Goal: Task Accomplishment & Management: Complete application form

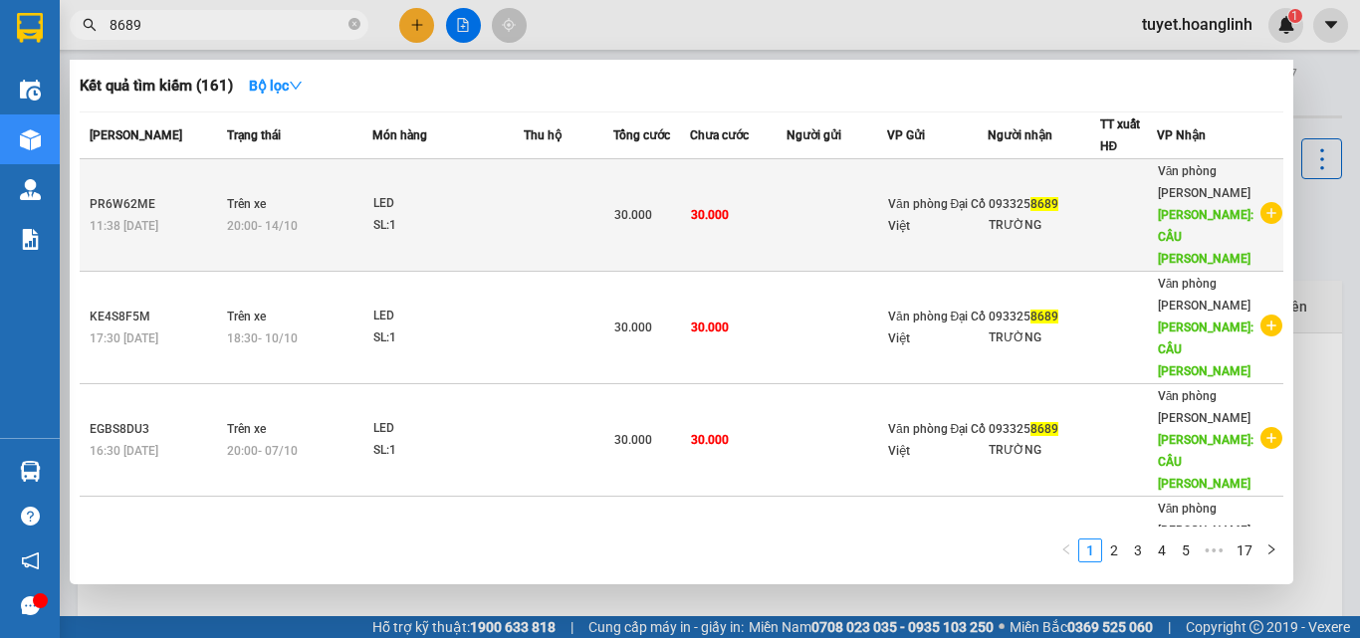
type input "8689"
click at [161, 194] on div "PR6W62ME" at bounding box center [155, 204] width 131 height 21
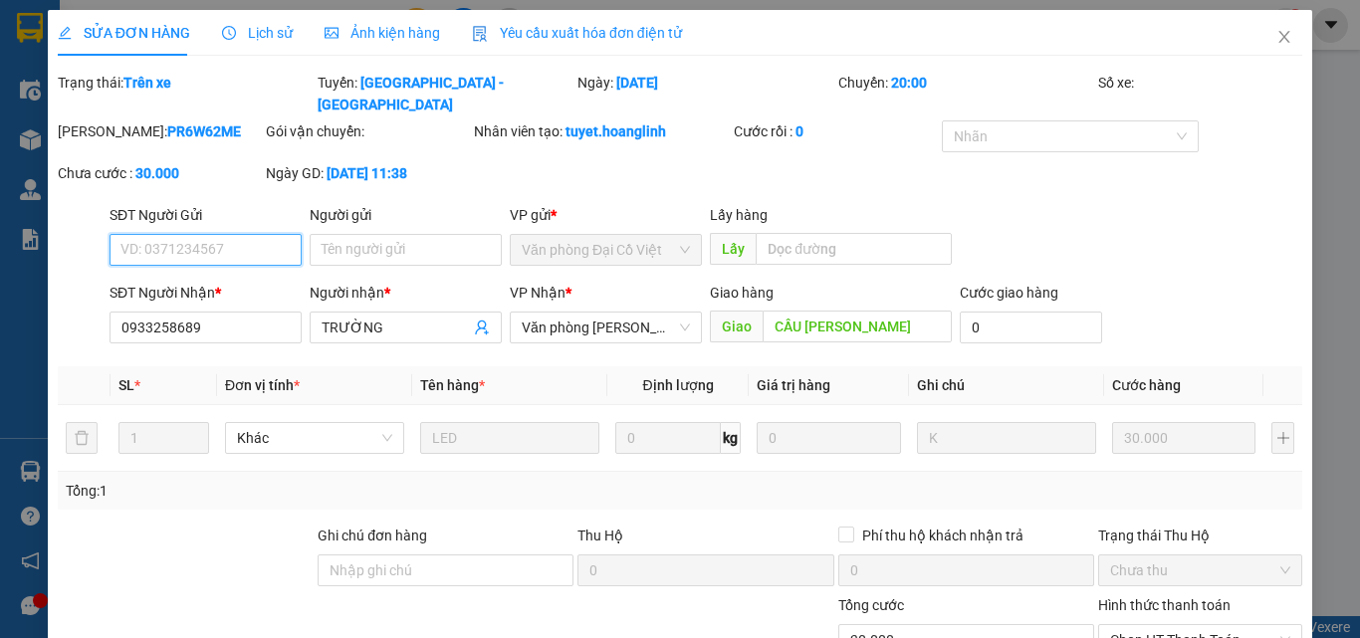
type input "0933258689"
type input "TRƯỜNG"
type input "CẦU [PERSON_NAME]"
type input "0"
type input "30.000"
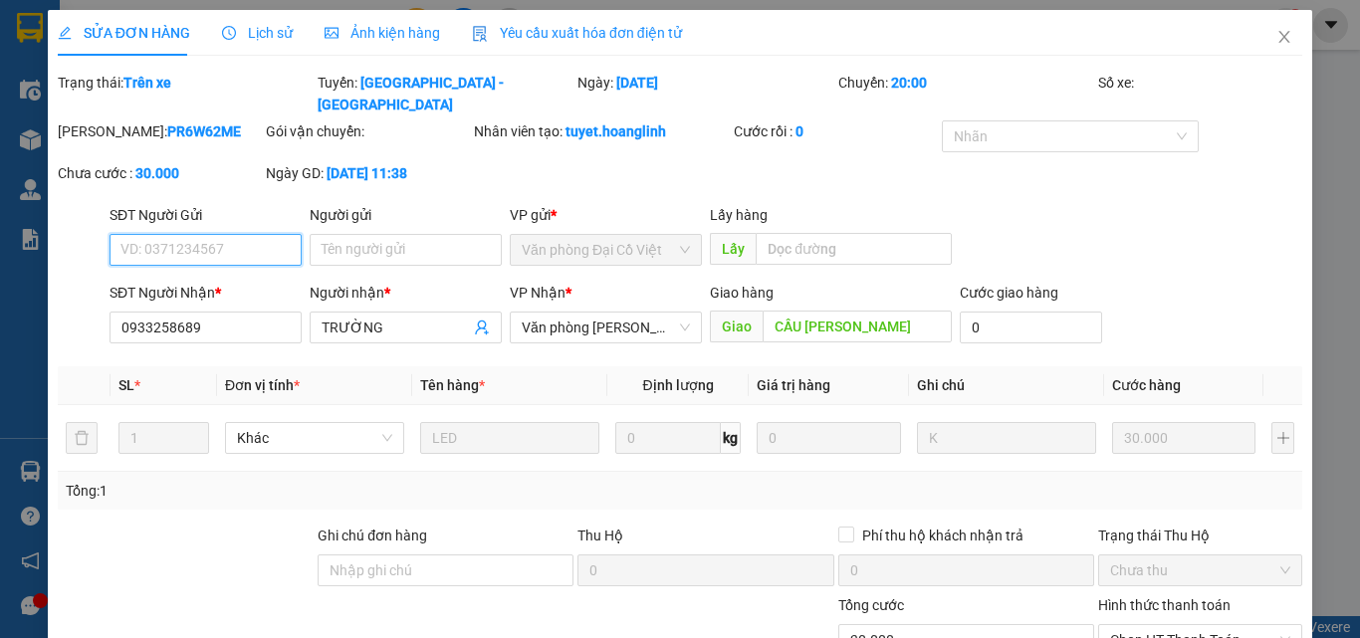
type input "30.000"
click at [1276, 45] on icon "close" at bounding box center [1284, 37] width 16 height 16
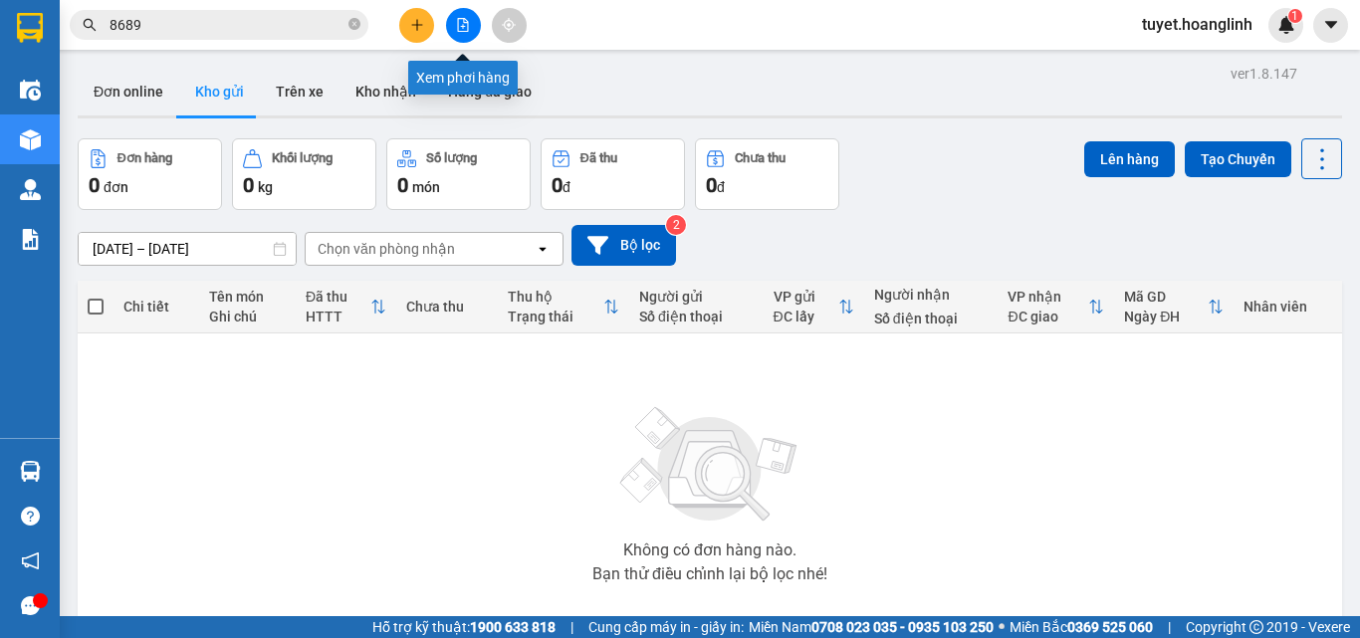
click at [470, 19] on button at bounding box center [463, 25] width 35 height 35
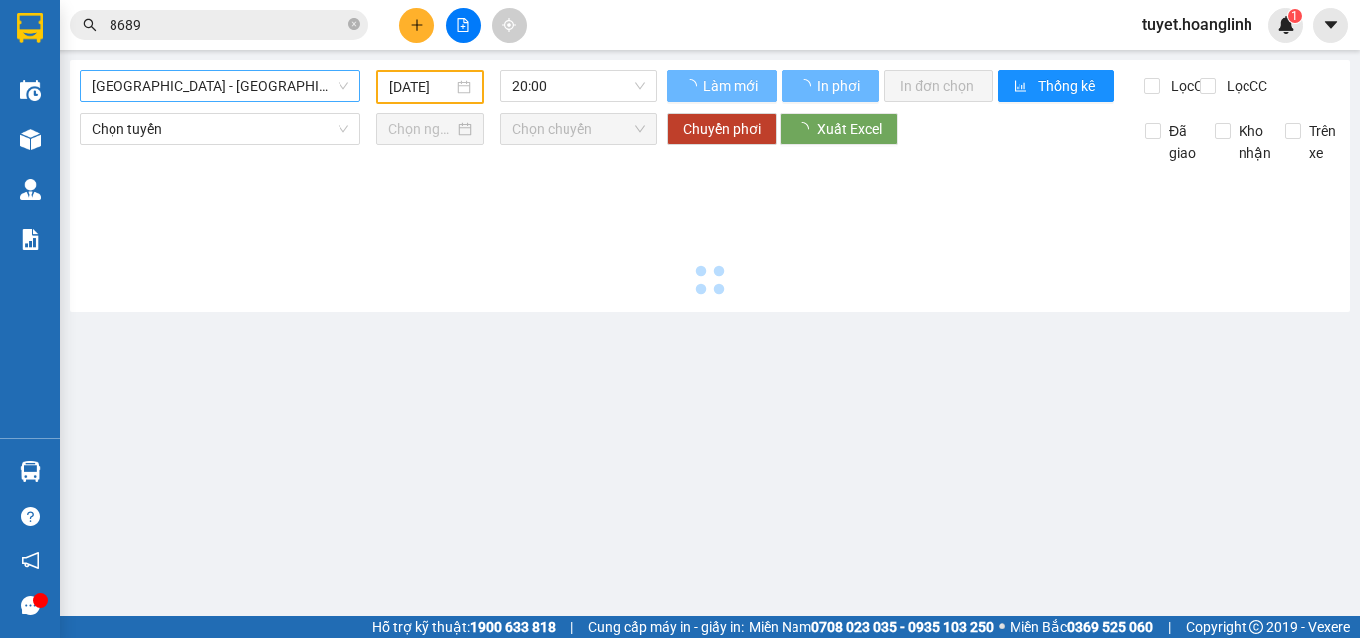
click at [258, 92] on span "[GEOGRAPHIC_DATA] - [GEOGRAPHIC_DATA]" at bounding box center [220, 86] width 257 height 30
type input "[DATE]"
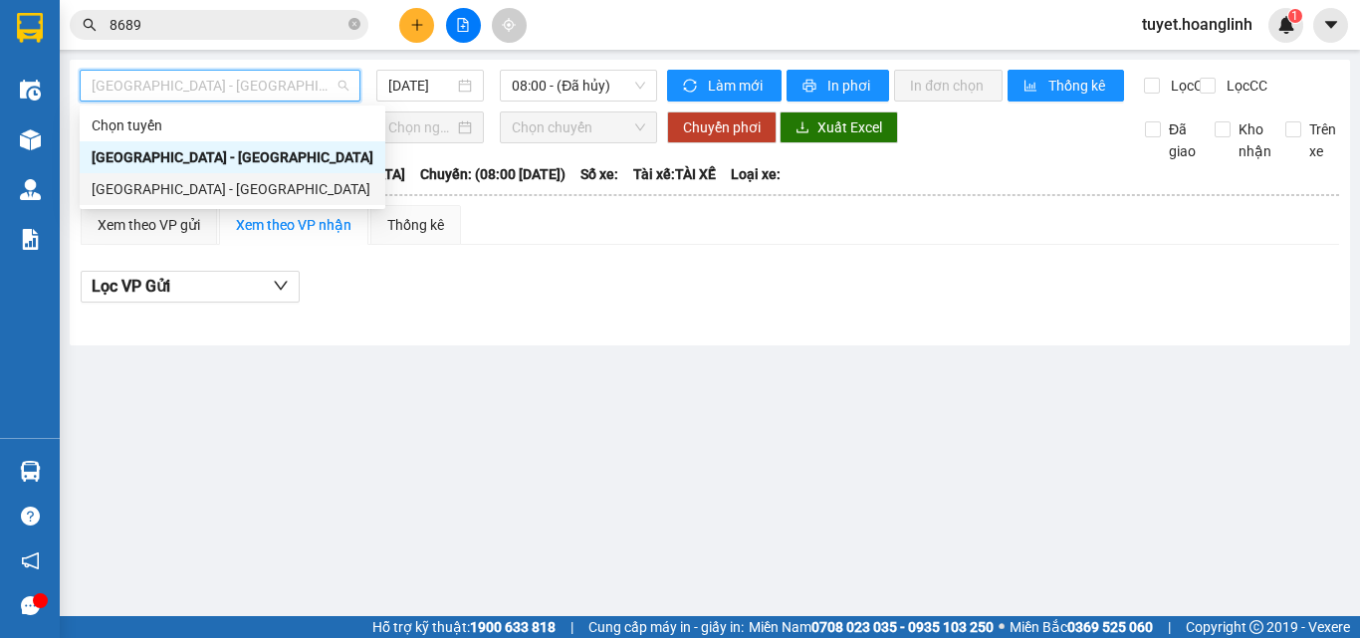
click at [191, 178] on div "[GEOGRAPHIC_DATA] - [GEOGRAPHIC_DATA]" at bounding box center [233, 189] width 282 height 22
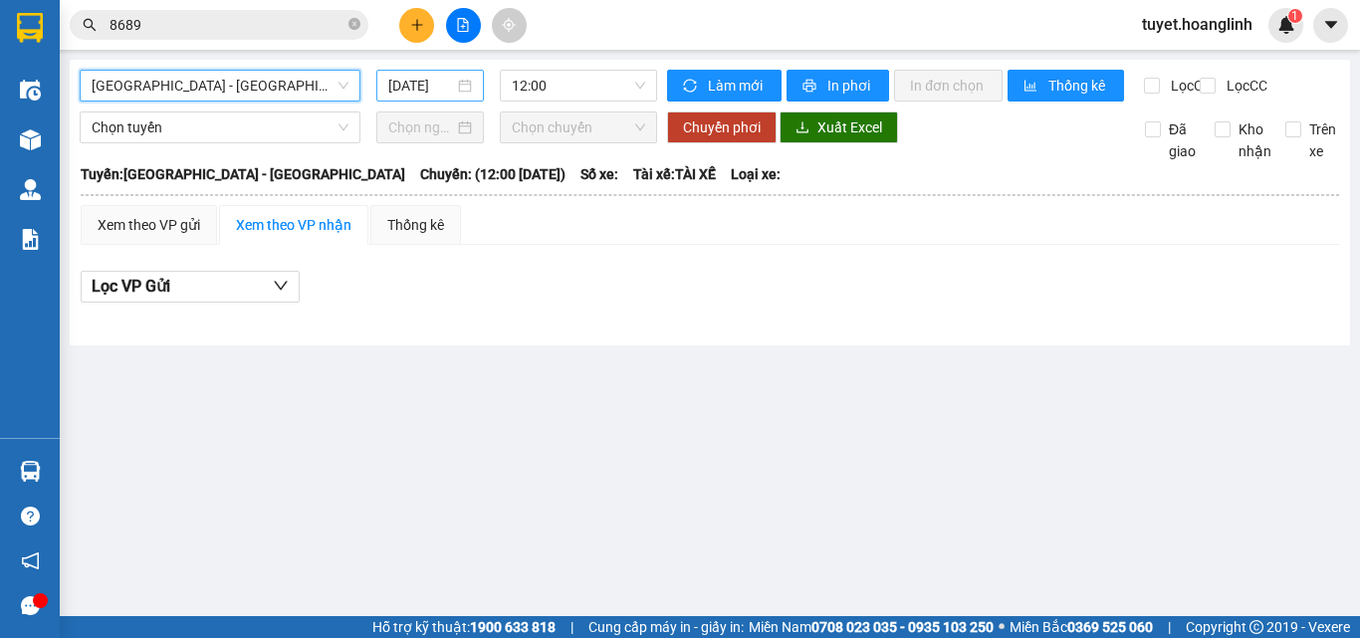
click at [411, 86] on input "[DATE]" at bounding box center [421, 86] width 66 height 22
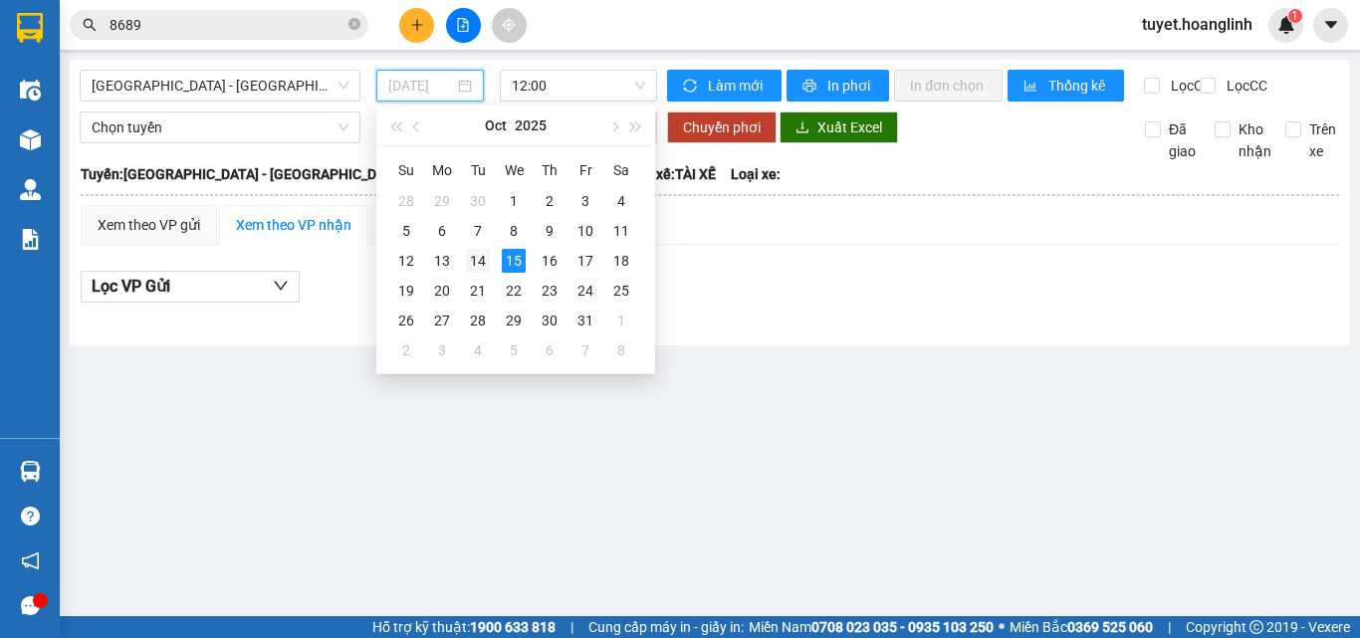
click at [476, 259] on div "14" at bounding box center [478, 261] width 24 height 24
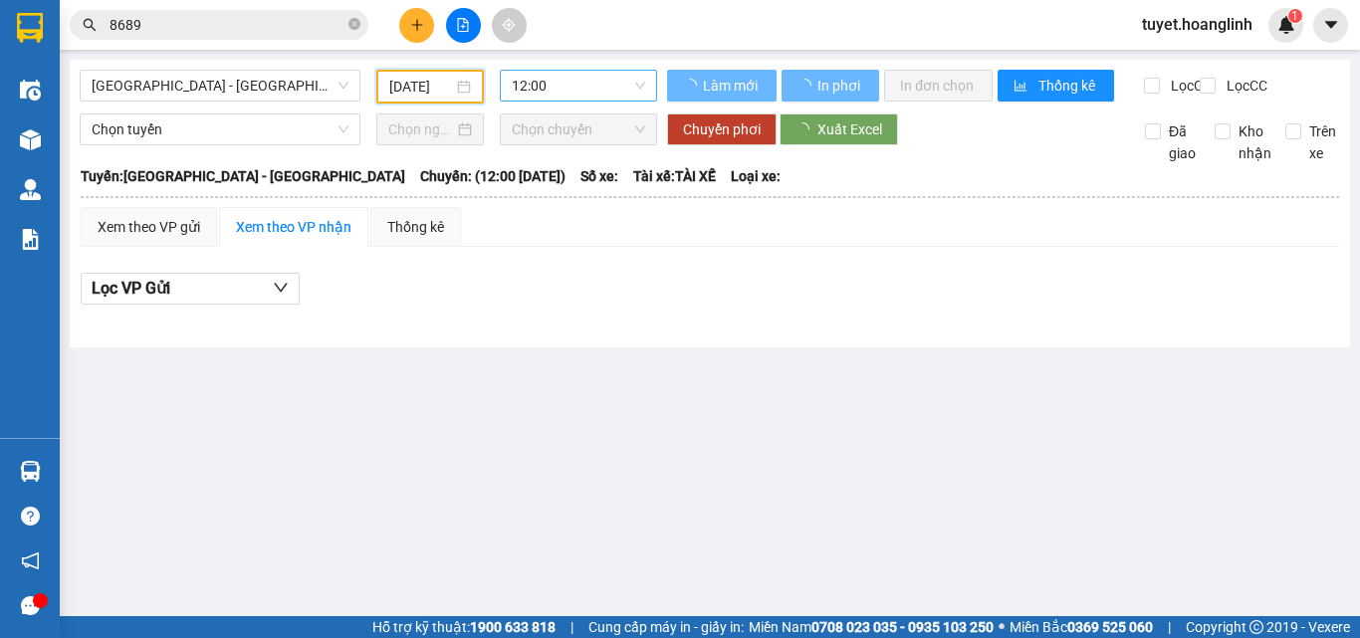
type input "[DATE]"
click at [587, 85] on span "12:00" at bounding box center [578, 86] width 133 height 30
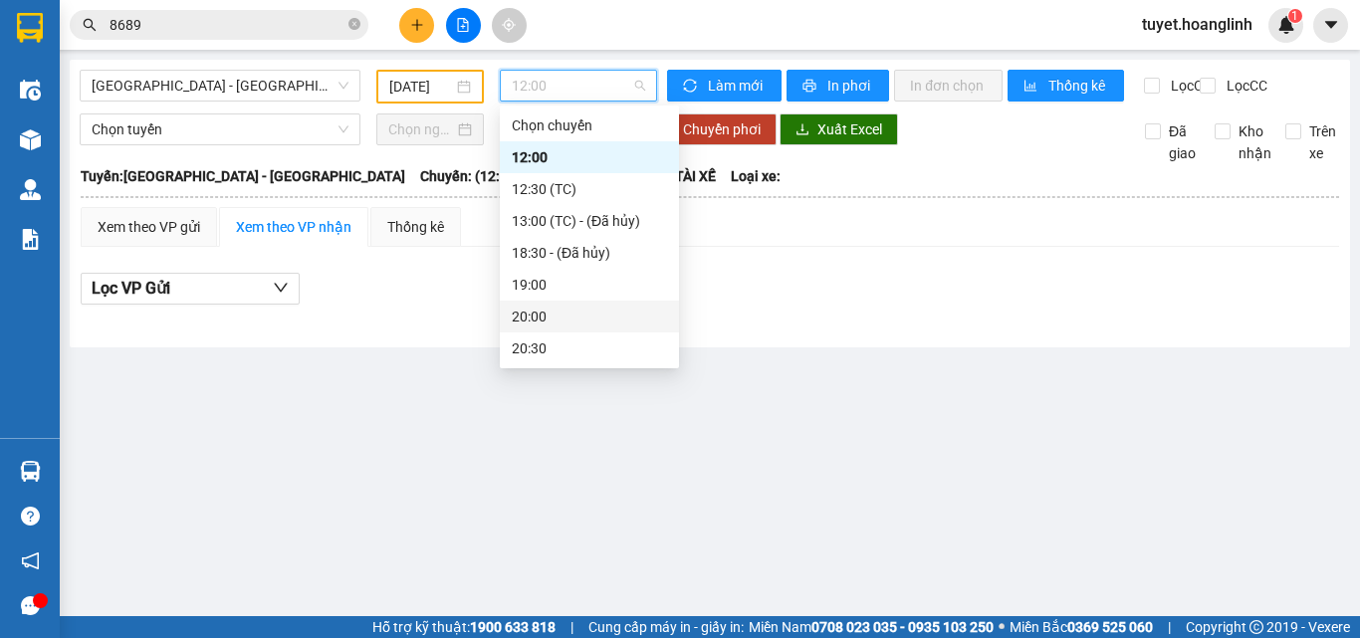
click at [544, 322] on div "20:00" at bounding box center [589, 317] width 155 height 22
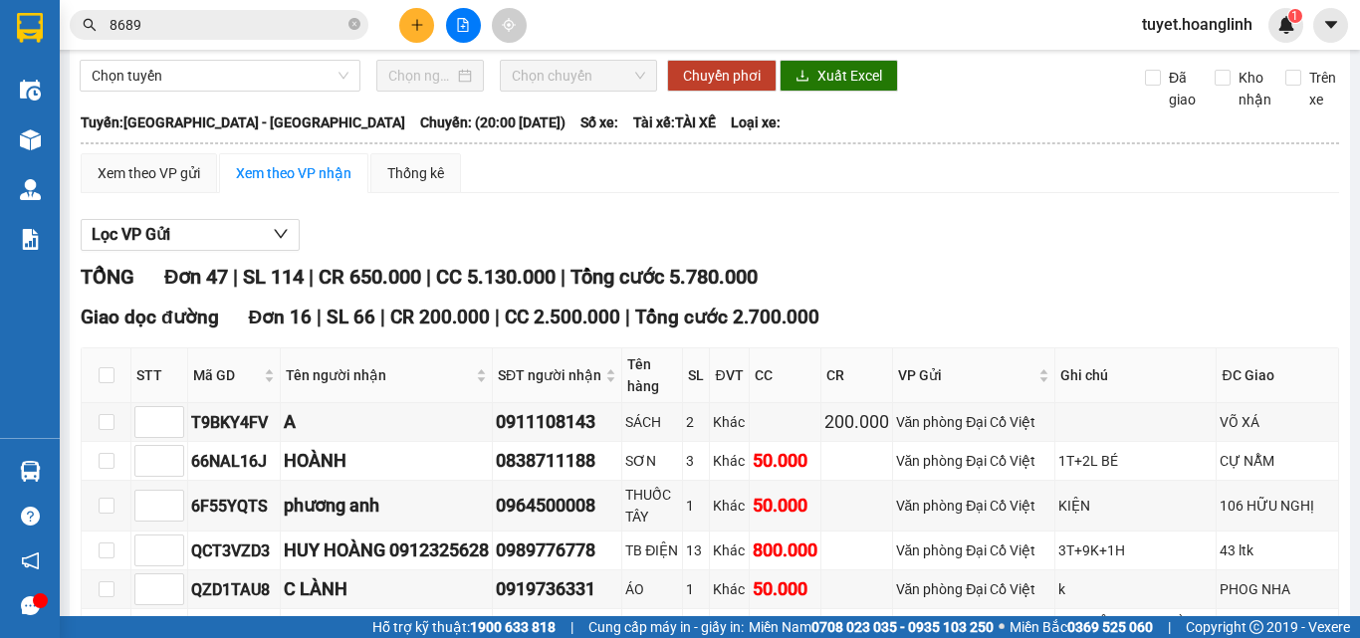
scroll to position [100, 0]
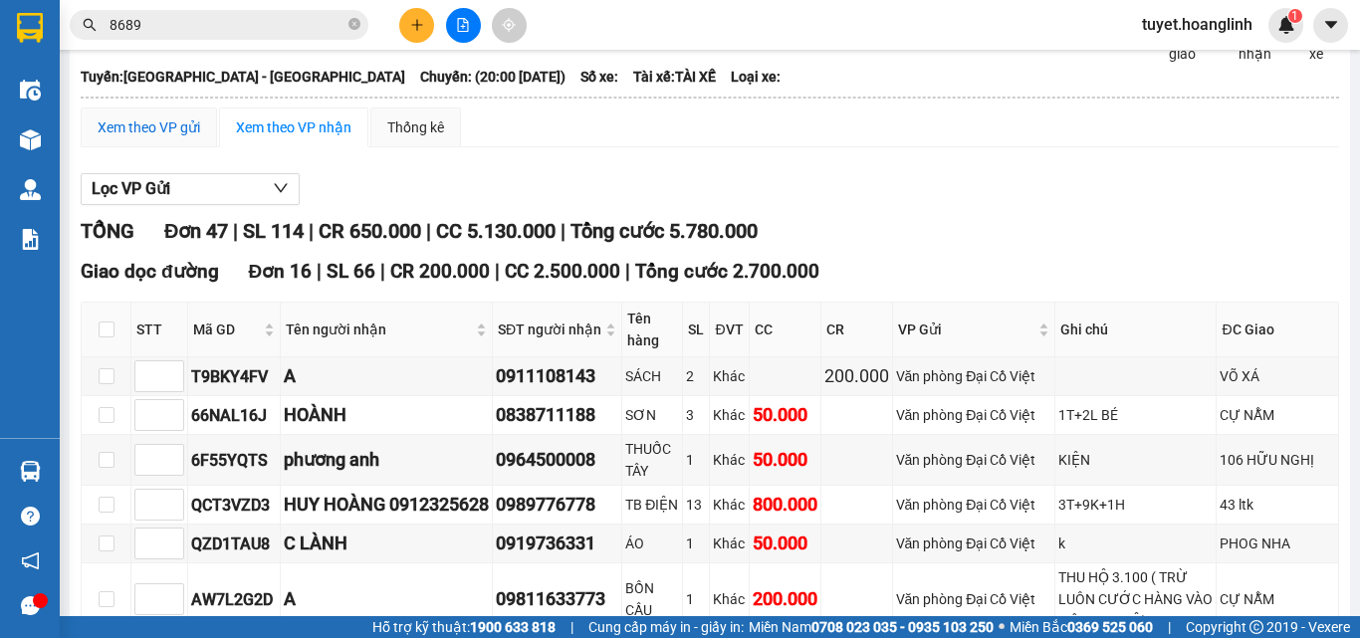
click at [160, 138] on div "Xem theo VP gửi" at bounding box center [149, 127] width 103 height 22
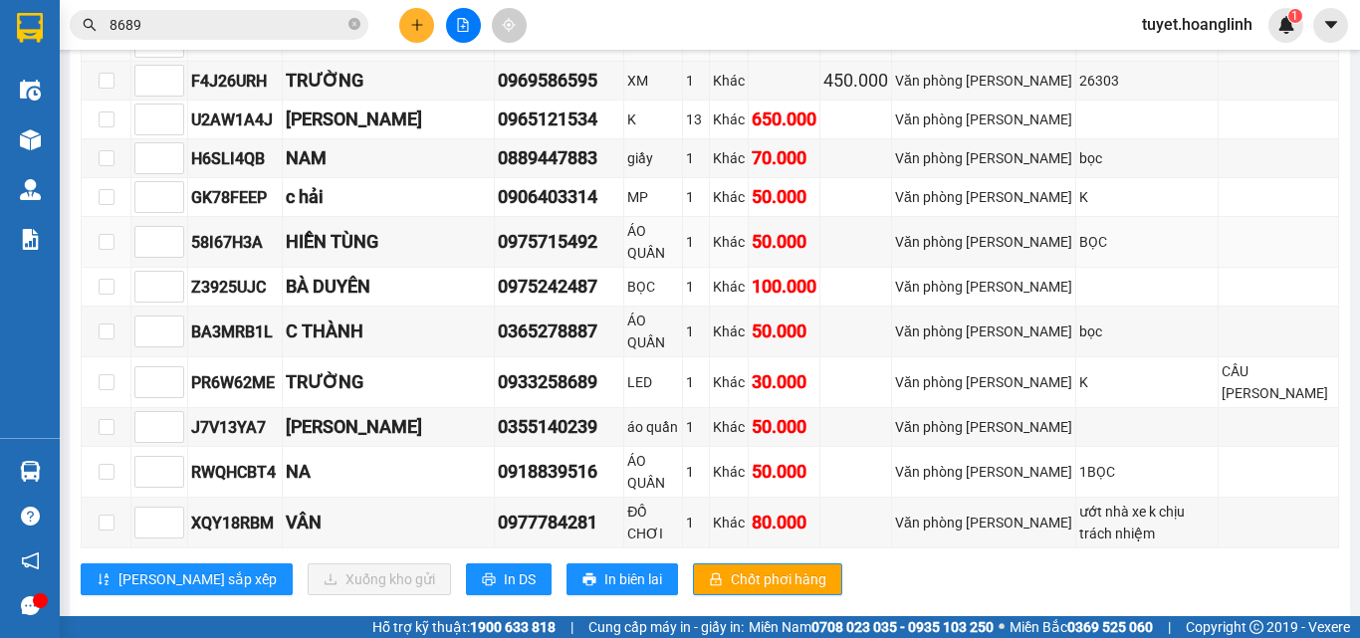
scroll to position [1693, 0]
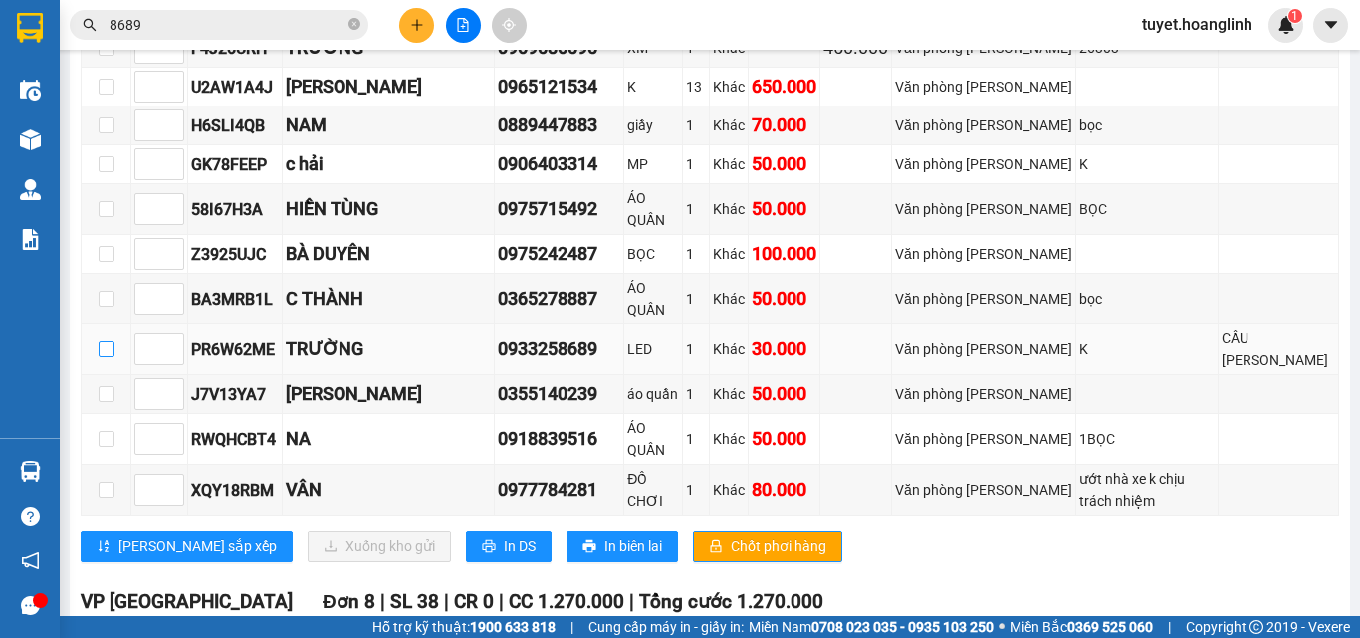
click at [109, 357] on input "checkbox" at bounding box center [107, 350] width 16 height 16
checkbox input "true"
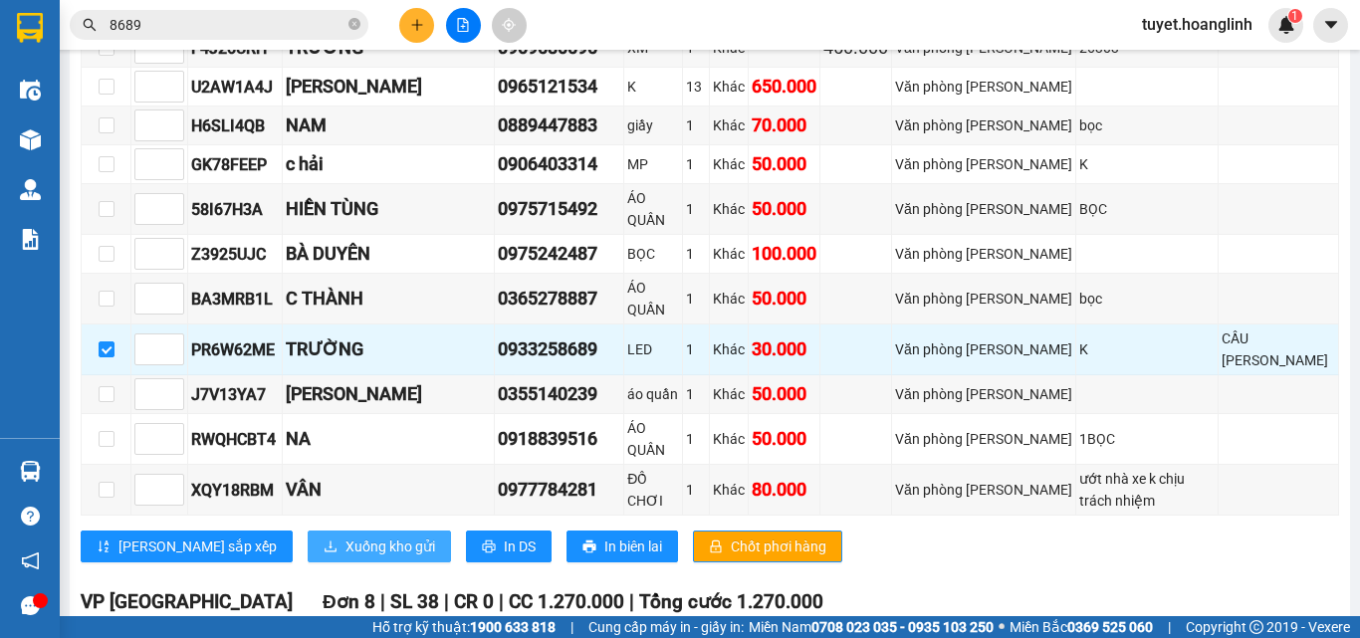
click at [345, 556] on span "Xuống kho gửi" at bounding box center [390, 547] width 90 height 22
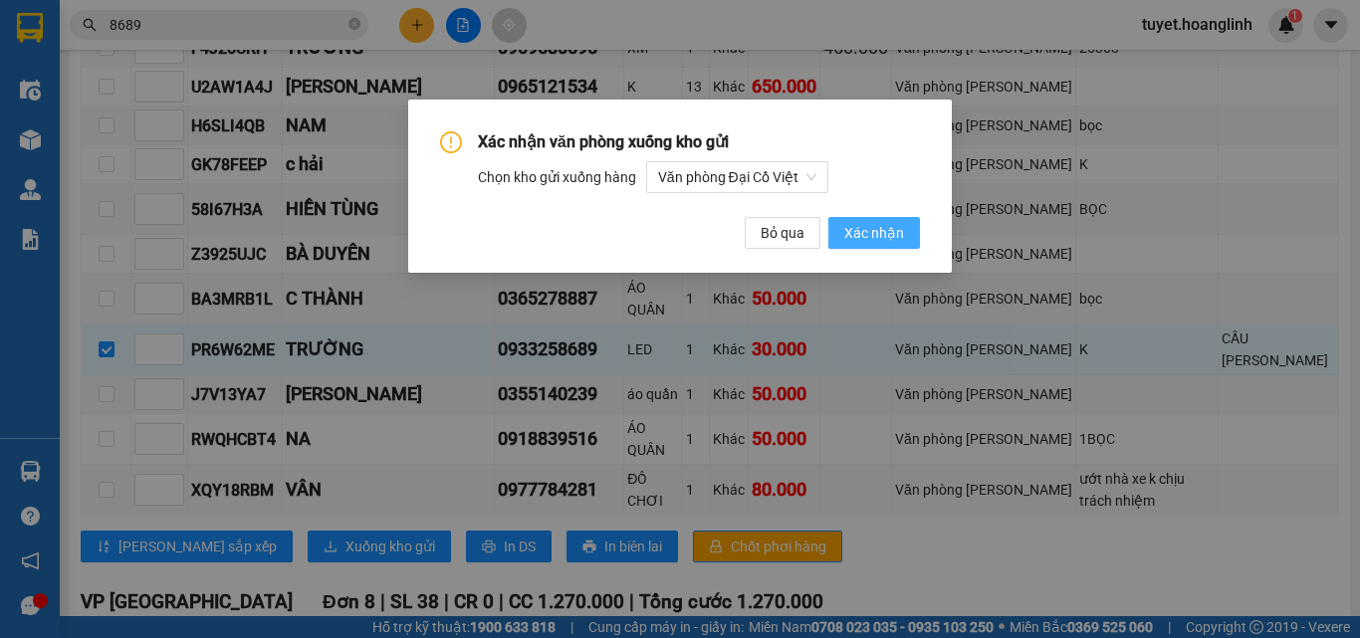
click at [836, 235] on button "Xác nhận" at bounding box center [874, 233] width 92 height 32
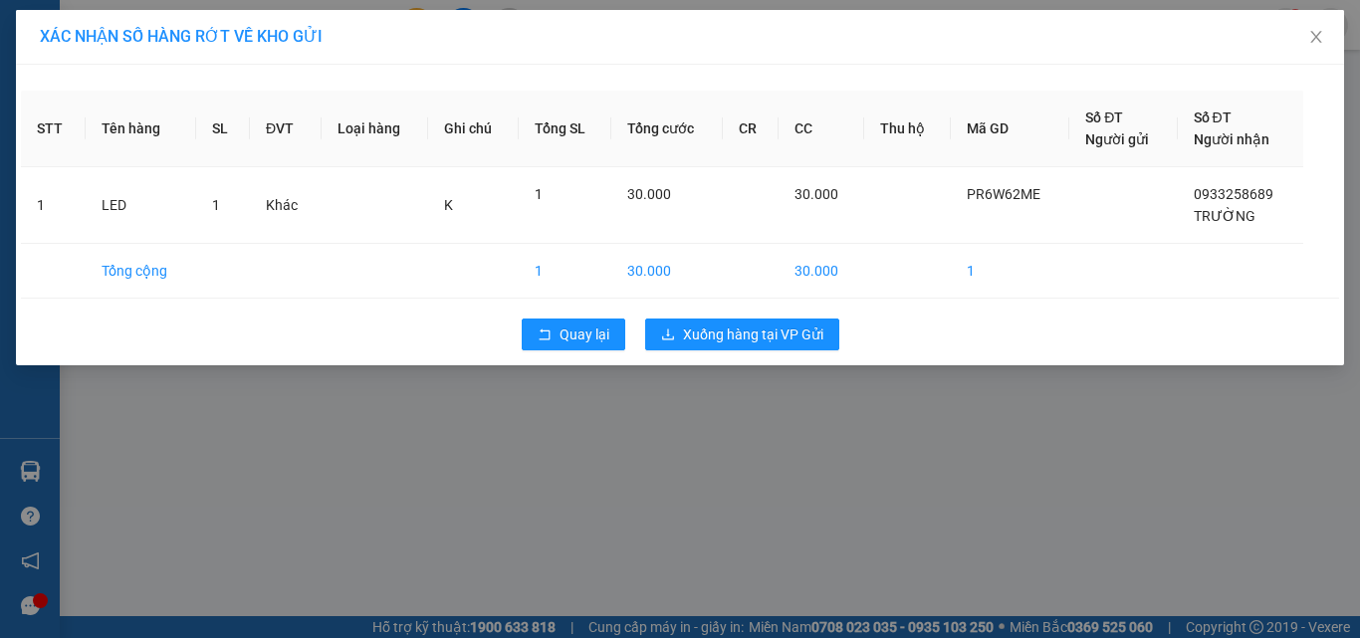
click at [800, 352] on div "Quay lại Xuống hàng tại VP Gửi" at bounding box center [680, 335] width 1318 height 52
click at [800, 332] on span "Xuống hàng tại VP Gửi" at bounding box center [753, 335] width 140 height 22
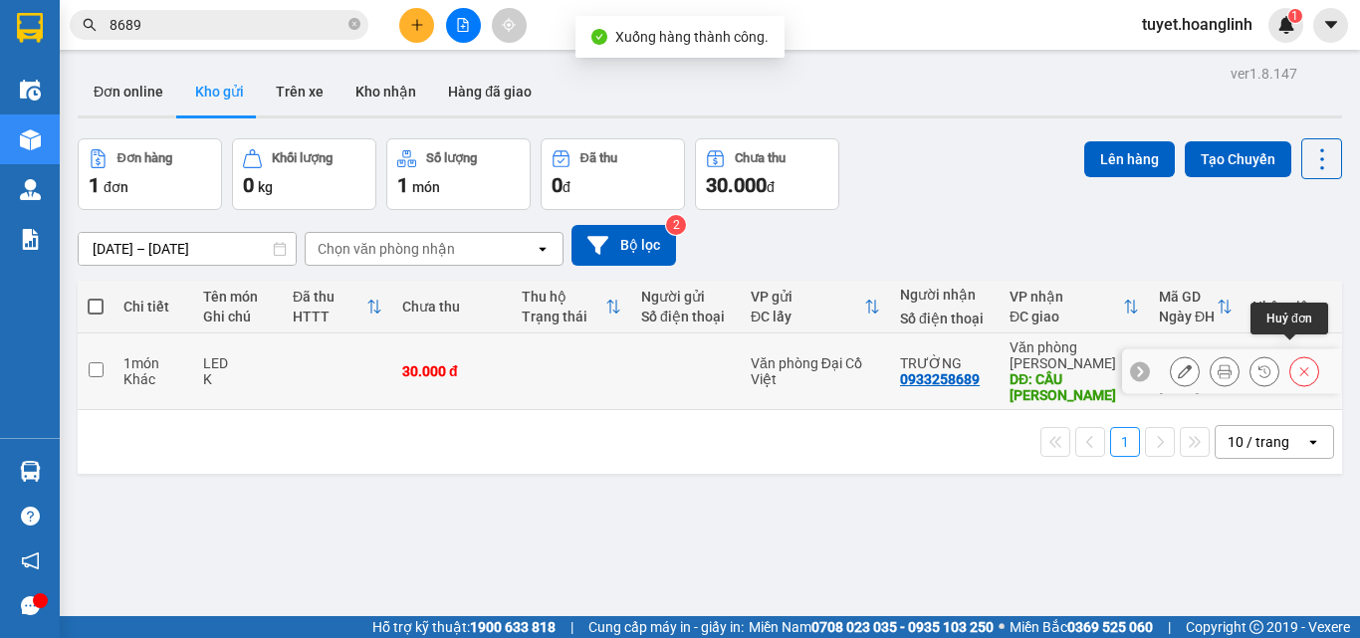
click at [1297, 364] on icon at bounding box center [1304, 371] width 14 height 14
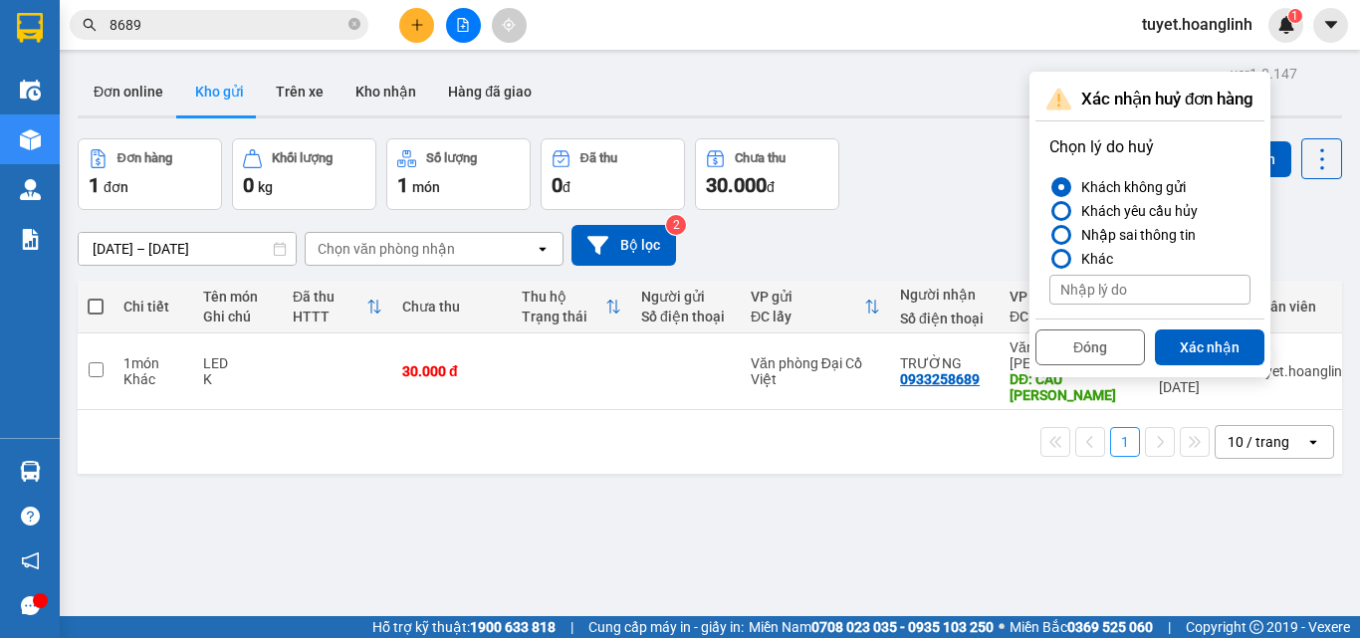
click at [1235, 356] on button "Xác nhận" at bounding box center [1210, 348] width 110 height 36
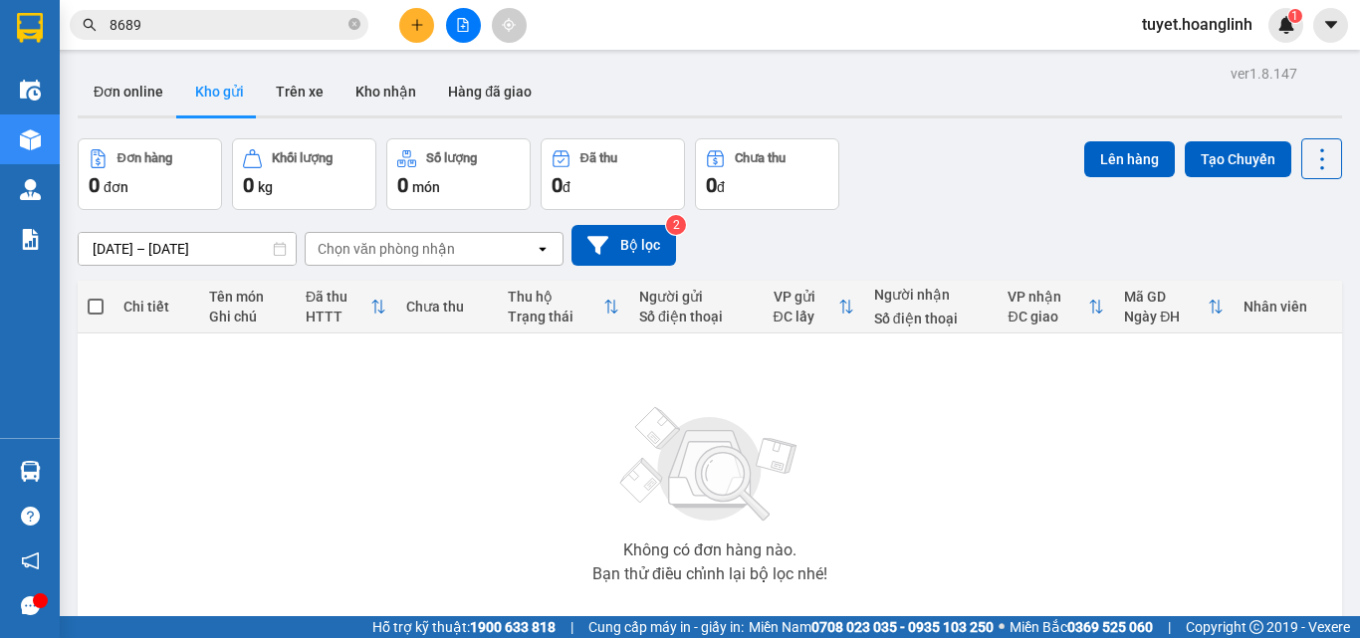
click at [430, 35] on button at bounding box center [416, 25] width 35 height 35
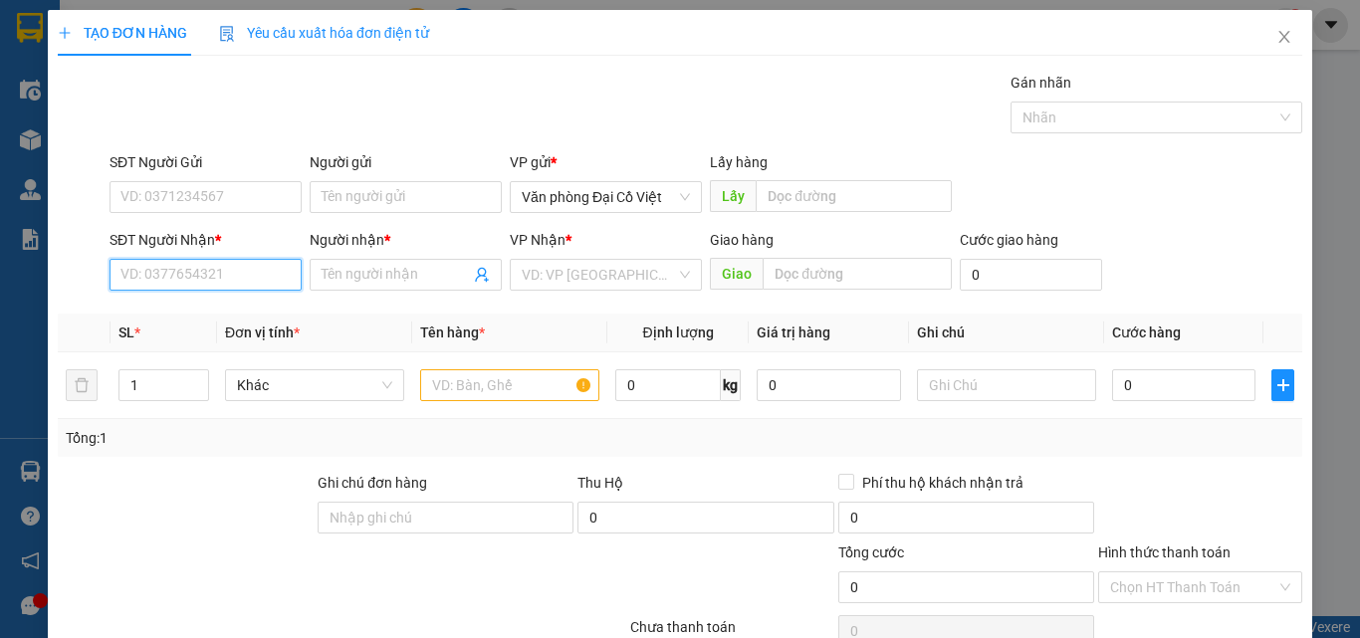
click at [206, 269] on input "SĐT Người Nhận *" at bounding box center [206, 275] width 192 height 32
type input "7"
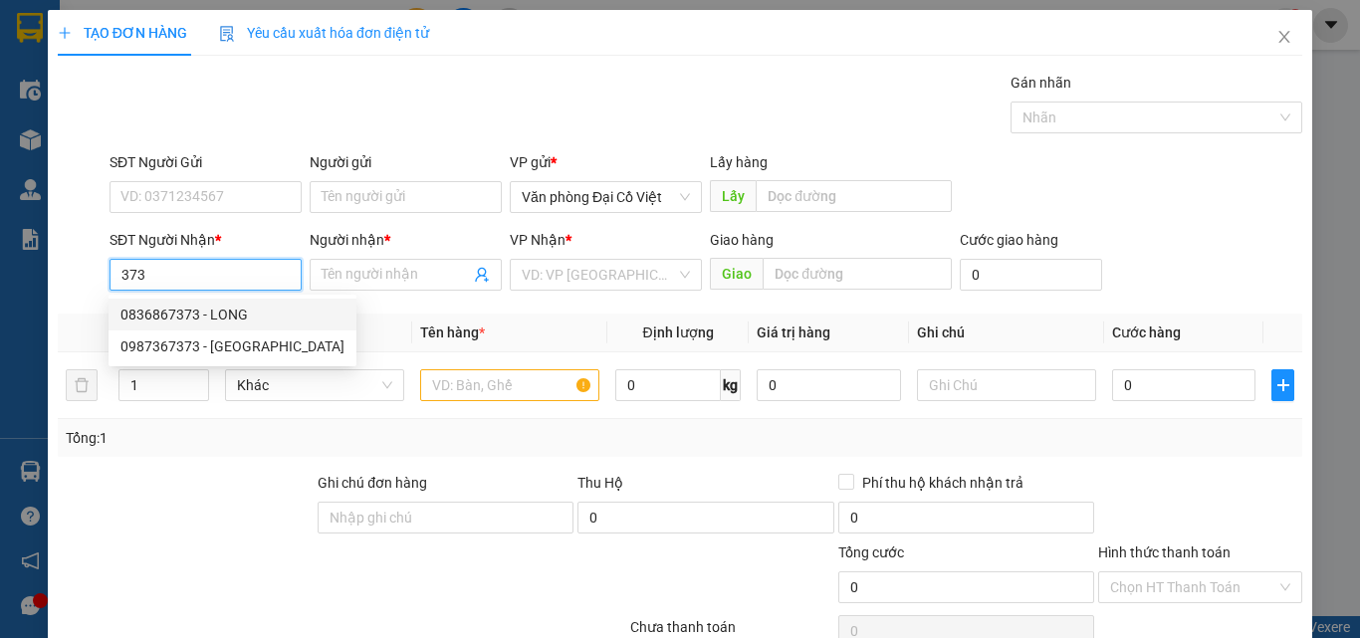
click at [234, 315] on div "0836867373 - LONG" at bounding box center [232, 315] width 224 height 22
type input "0836867373"
type input "LONG"
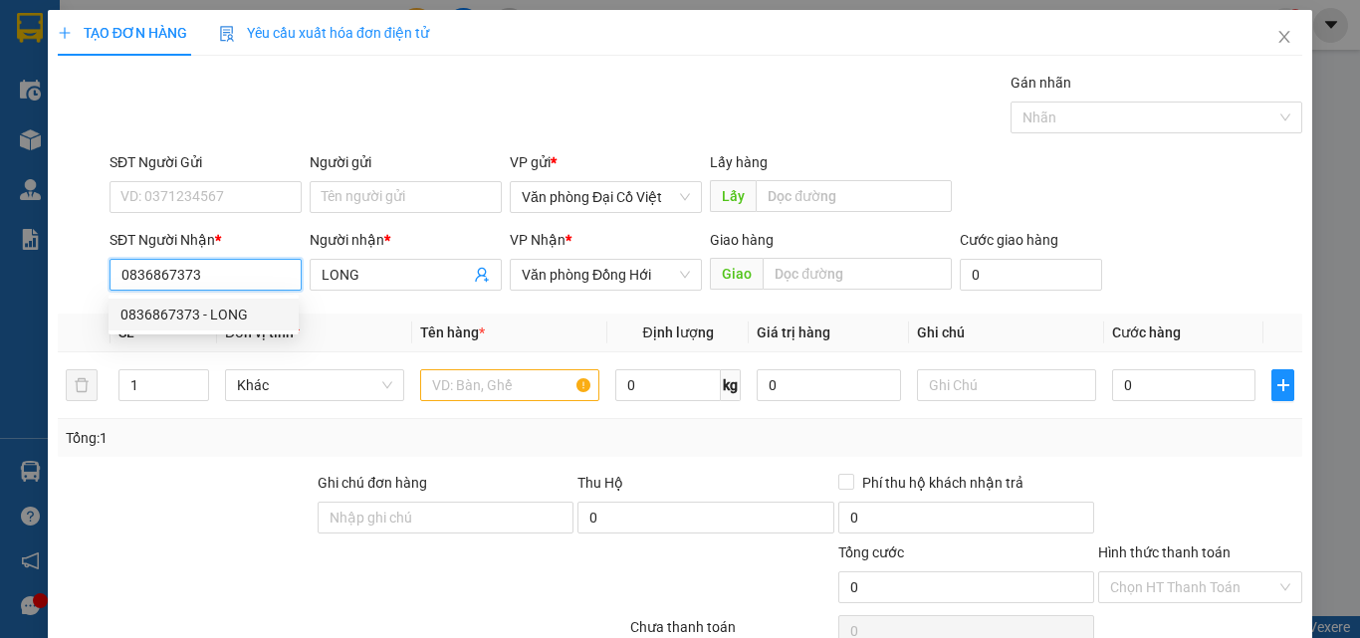
type input "50.000"
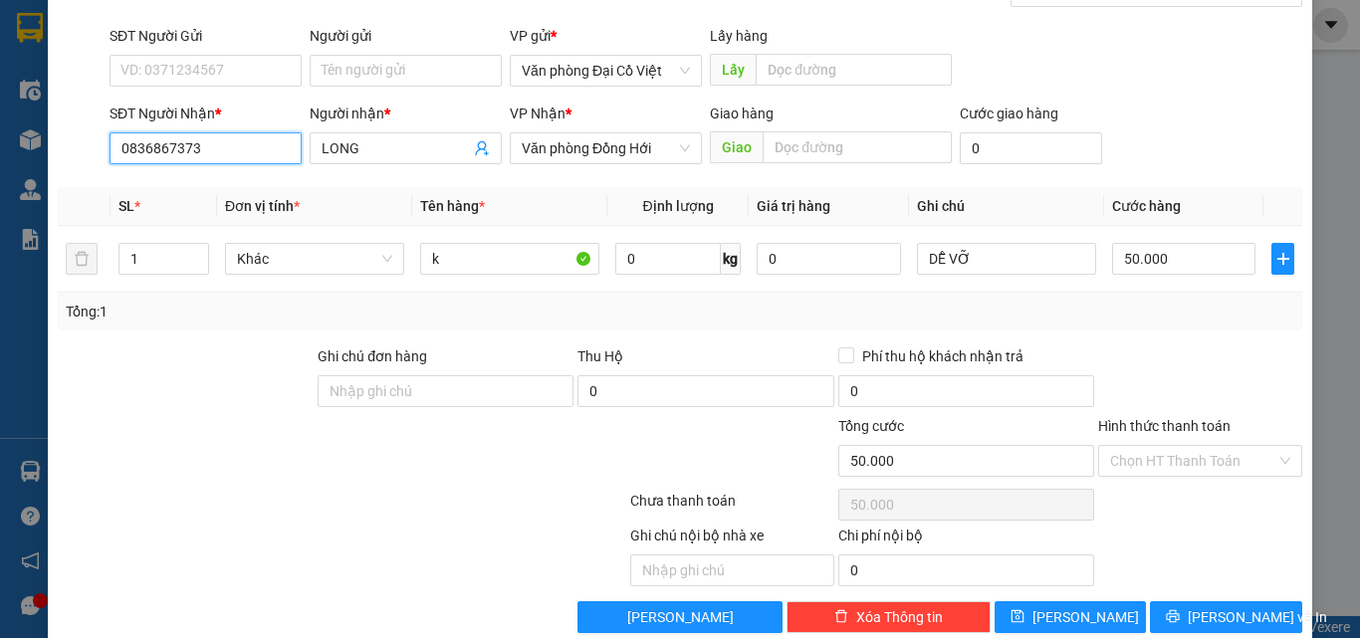
scroll to position [160, 0]
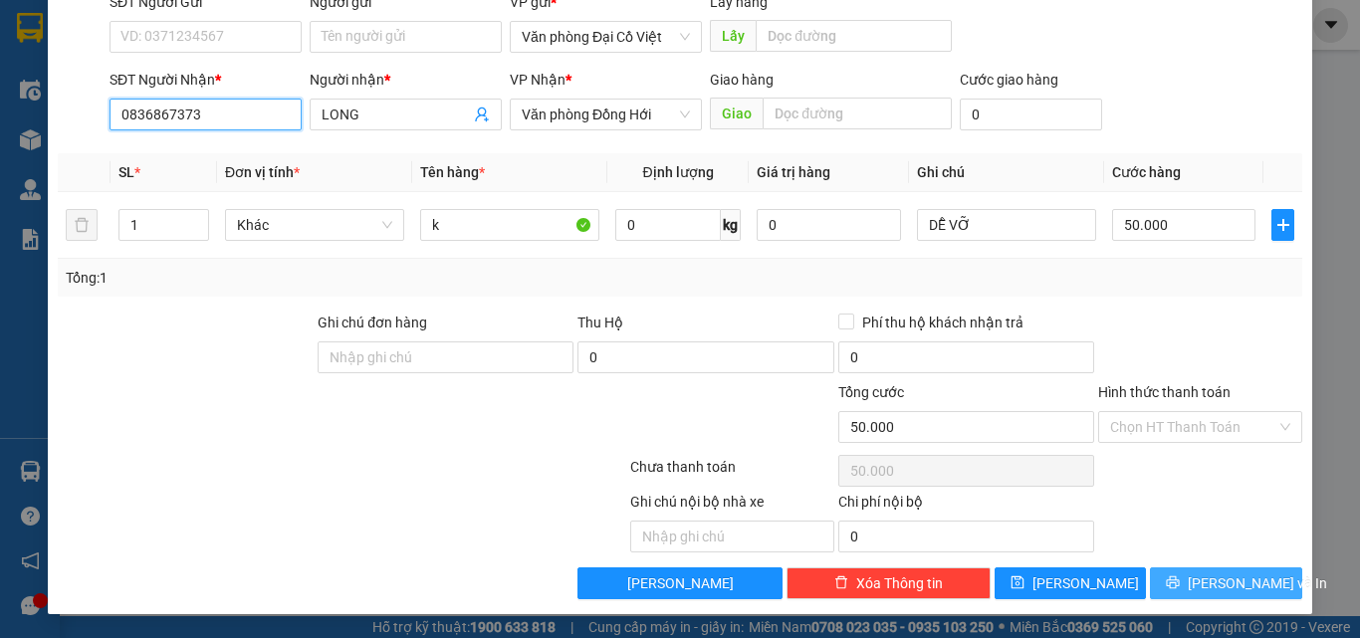
type input "0836867373"
click at [1180, 581] on icon "printer" at bounding box center [1173, 582] width 14 height 14
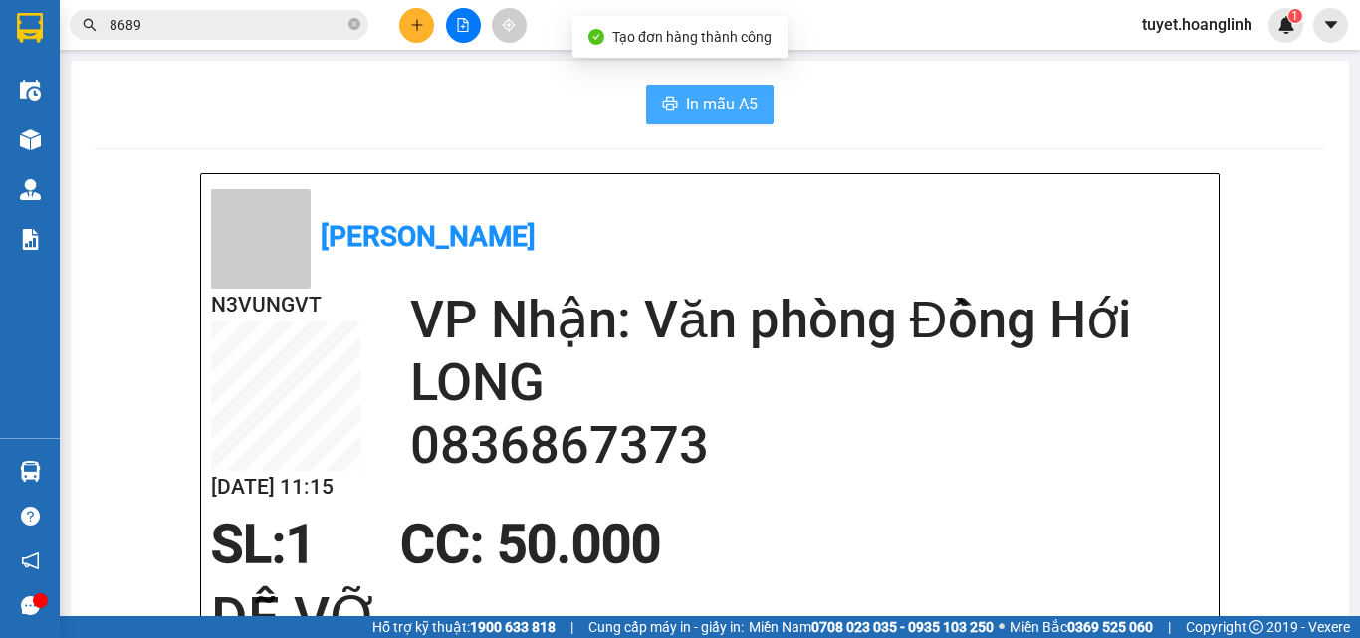
click at [726, 97] on span "In mẫu A5" at bounding box center [722, 104] width 72 height 25
click at [405, 8] on div at bounding box center [462, 25] width 149 height 35
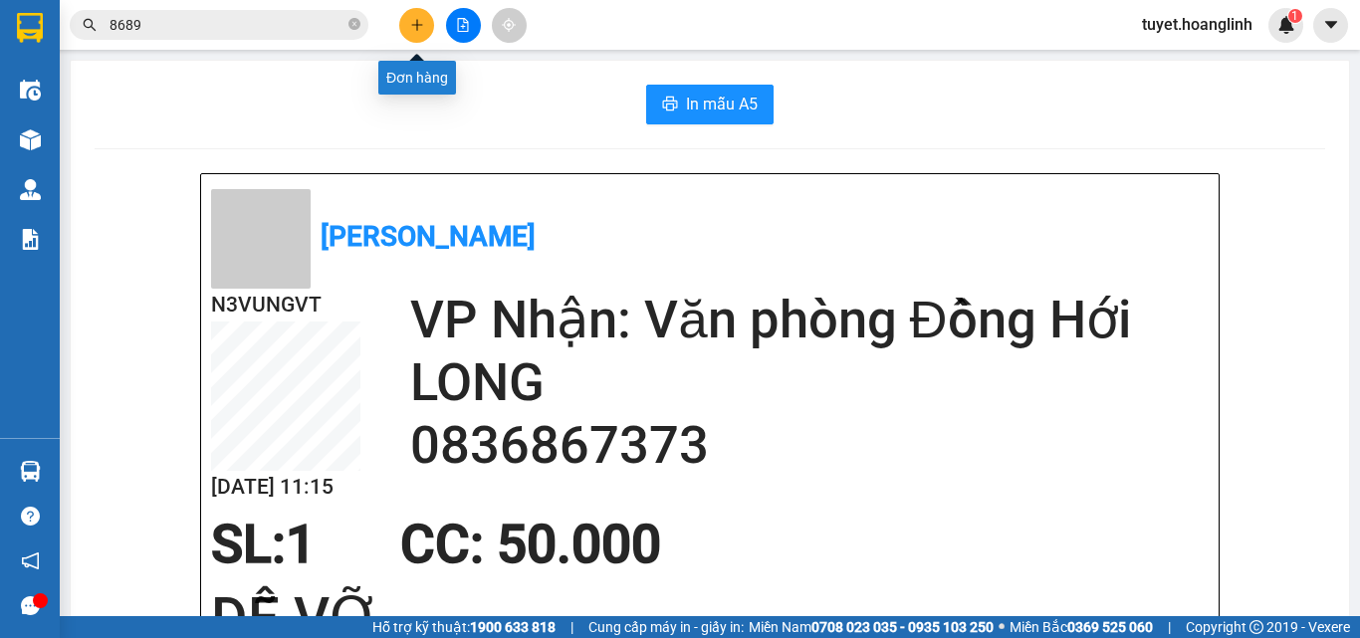
click at [413, 24] on icon "plus" at bounding box center [417, 25] width 14 height 14
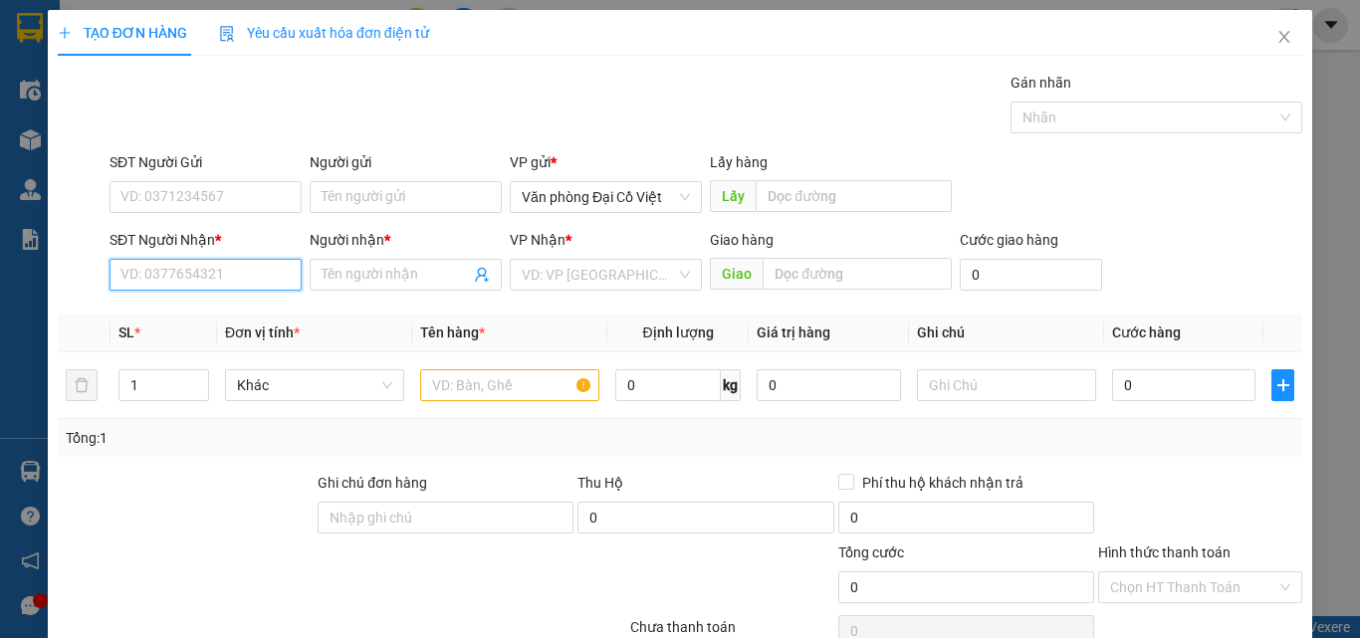
click at [262, 277] on input "SĐT Người Nhận *" at bounding box center [206, 275] width 192 height 32
click at [236, 314] on div "0824445774 - LINH" at bounding box center [203, 315] width 166 height 22
type input "0824445774"
type input "LINH"
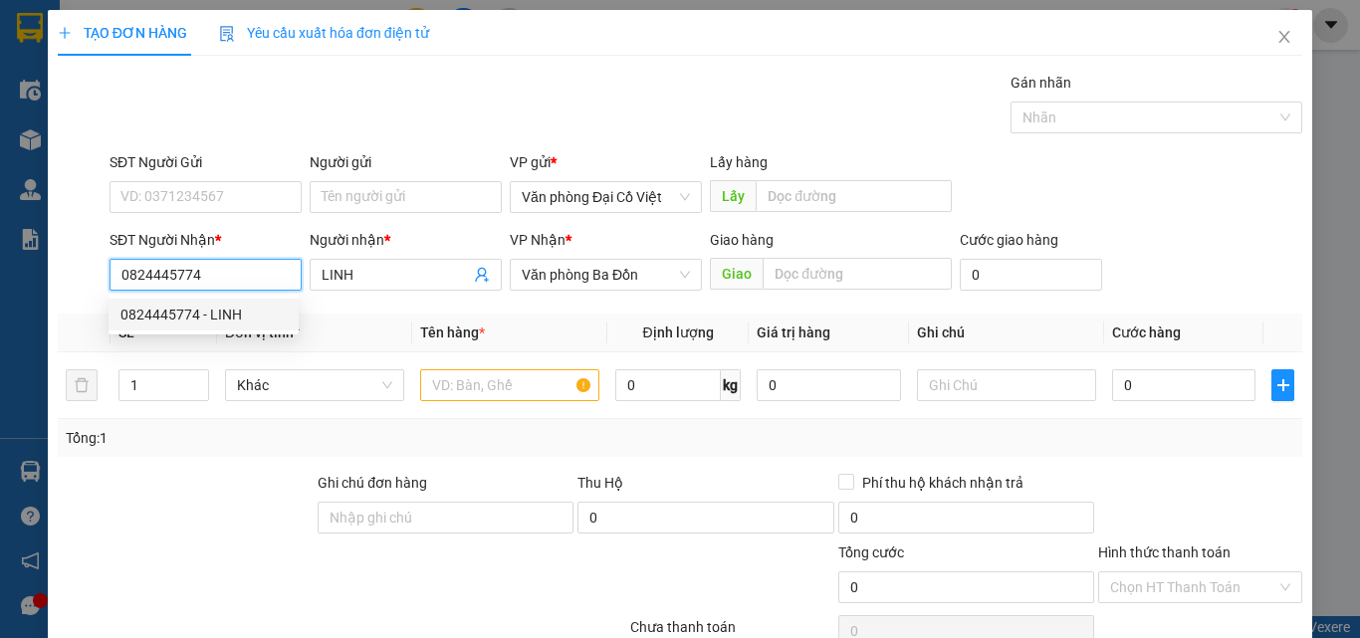
type input "220.000"
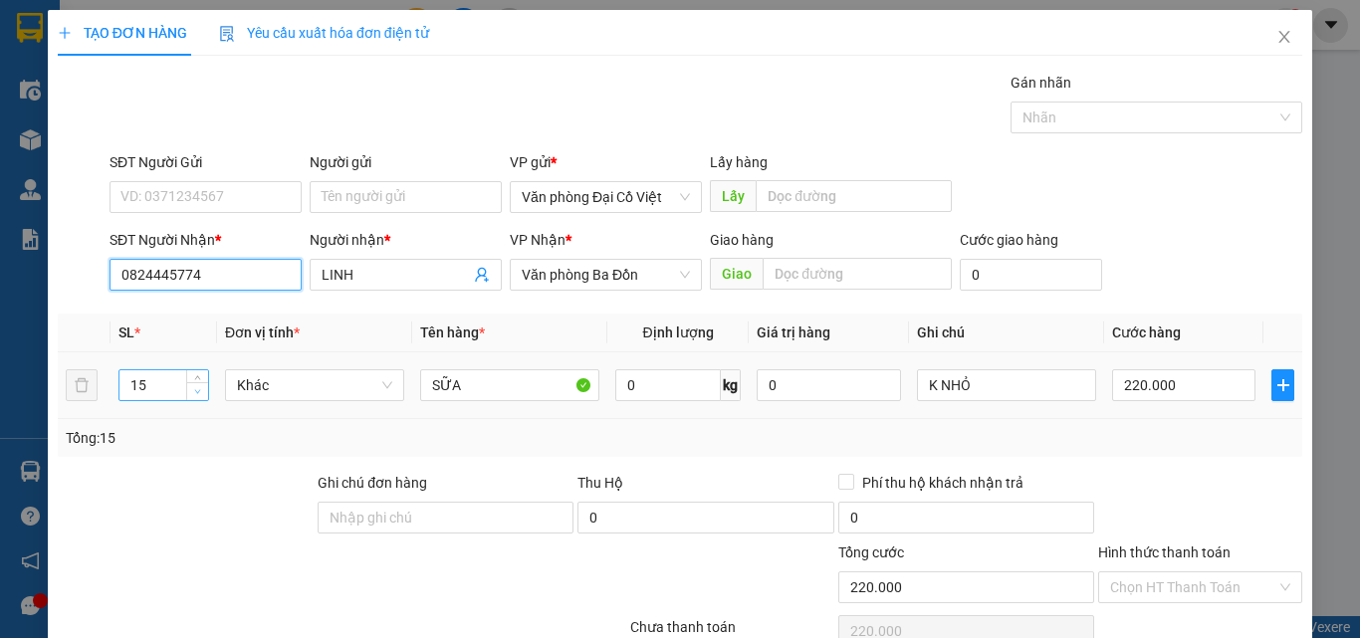
type input "0824445774"
click at [202, 391] on span "down" at bounding box center [198, 392] width 12 height 12
click at [196, 395] on span "down" at bounding box center [198, 392] width 12 height 12
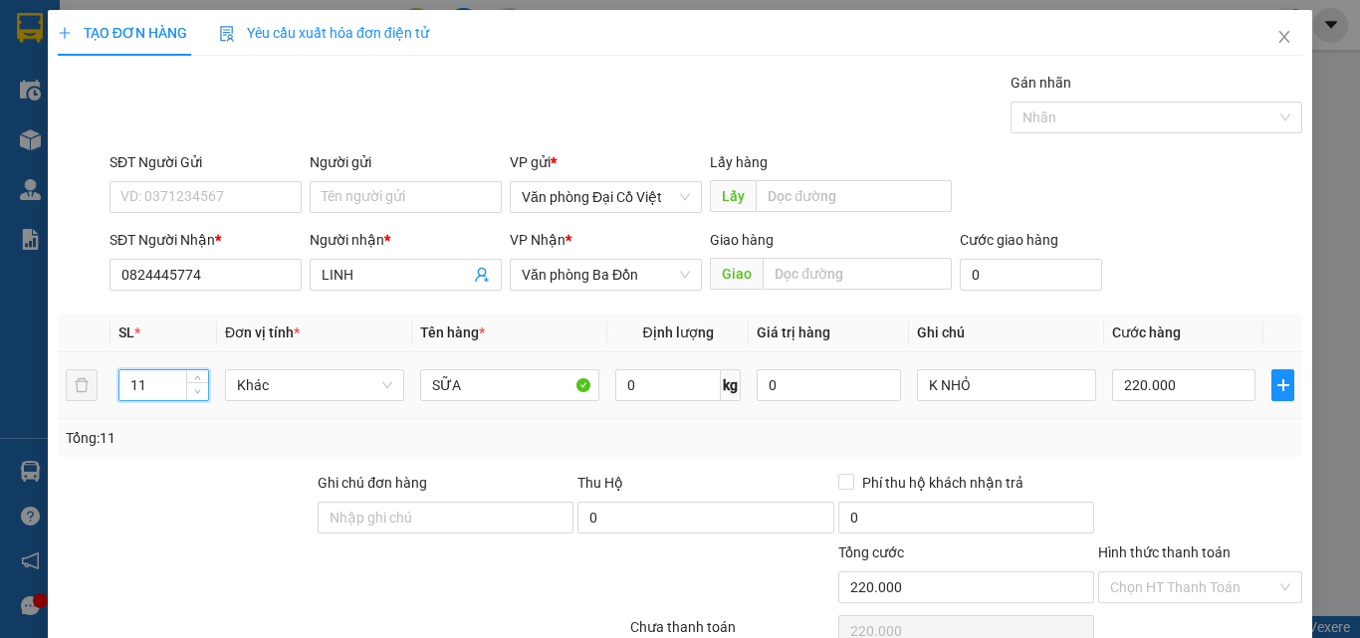
click at [196, 395] on span "down" at bounding box center [198, 392] width 12 height 12
type input "10"
click at [1131, 381] on input "220.000" at bounding box center [1183, 385] width 143 height 32
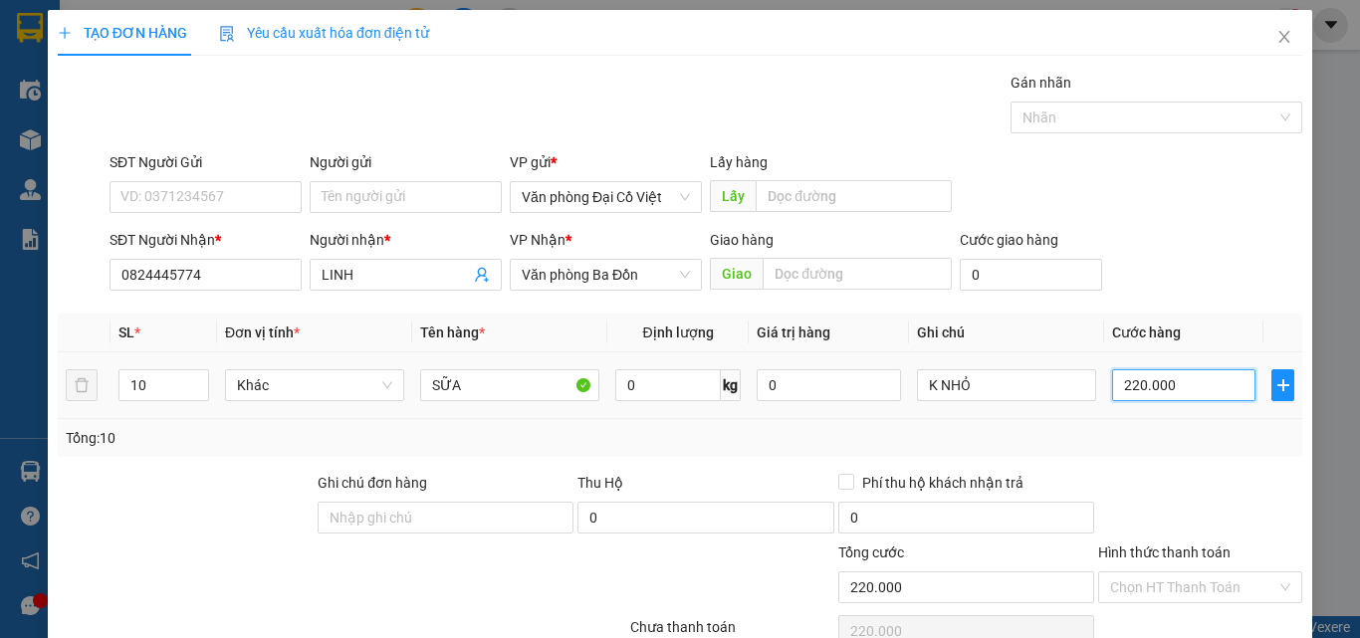
type input "0"
type input "1"
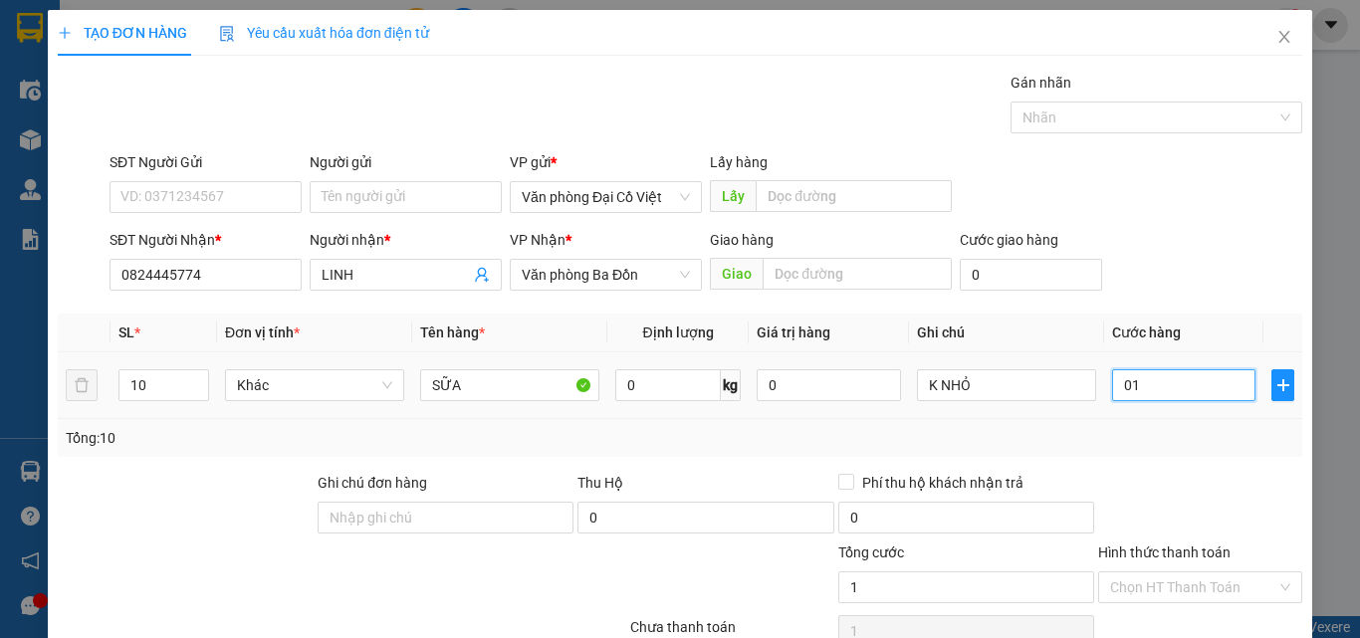
type input "015"
type input "15"
type input "0.150"
type input "150"
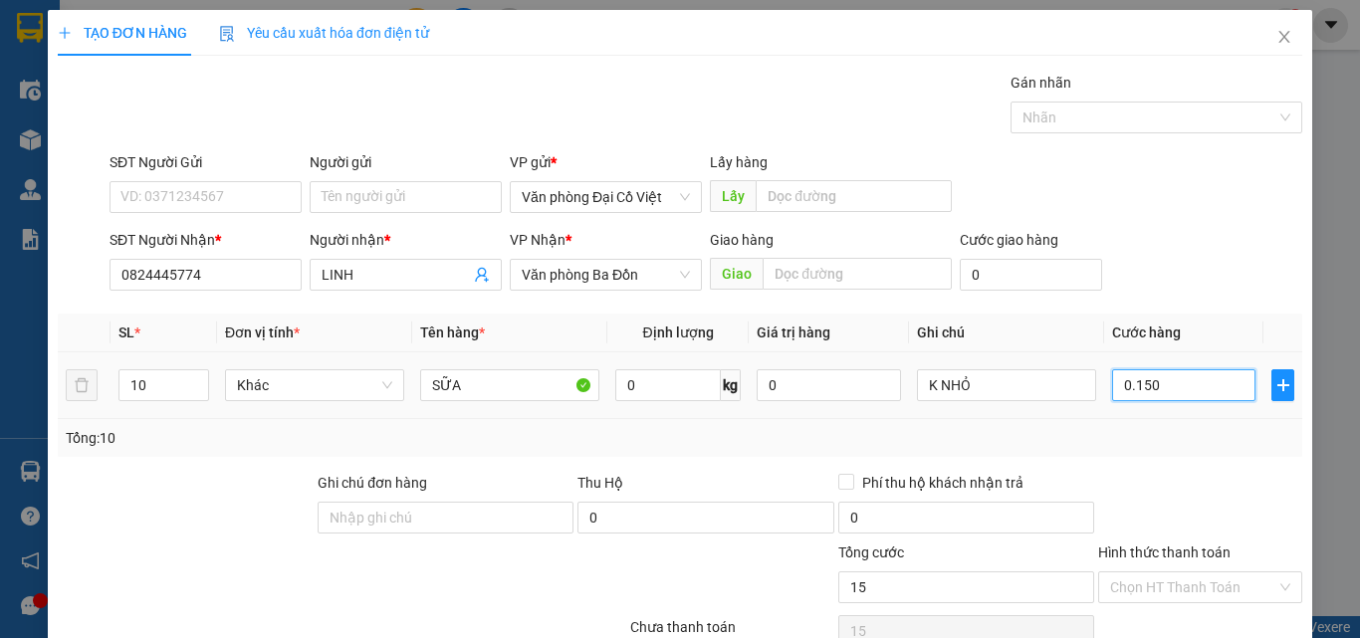
type input "150"
type input "0.150"
type input "150.000"
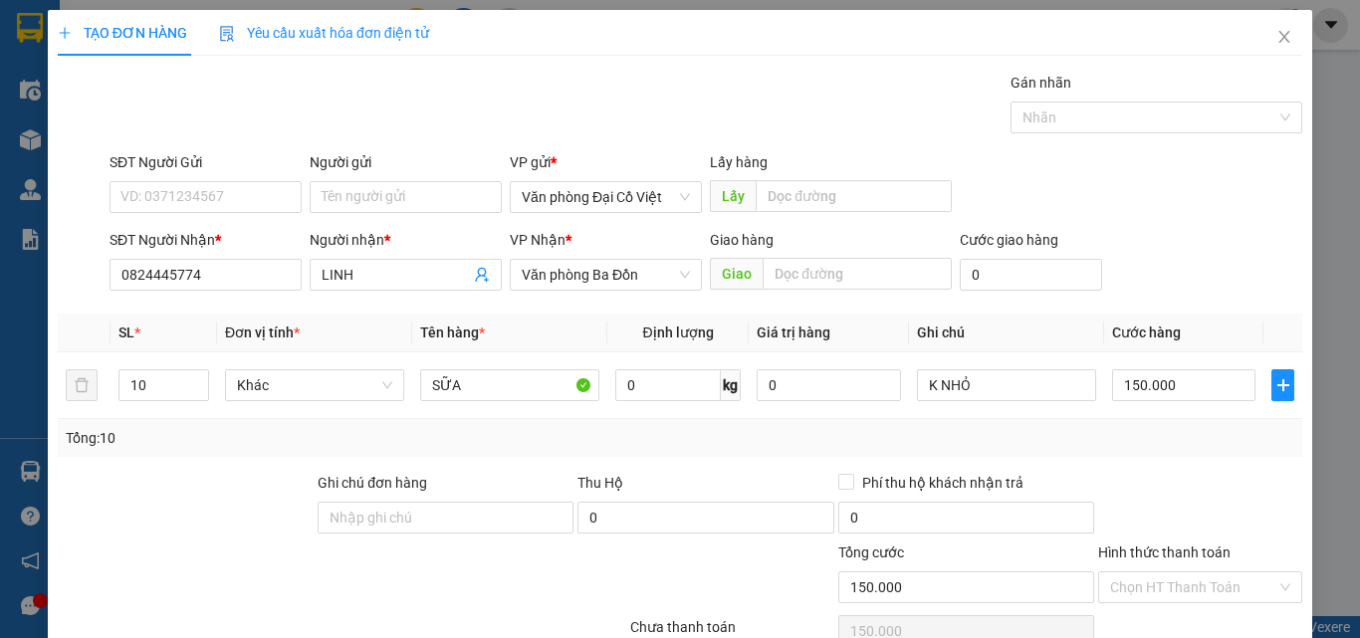
click at [1126, 440] on div "Tổng: 10" at bounding box center [680, 438] width 1229 height 22
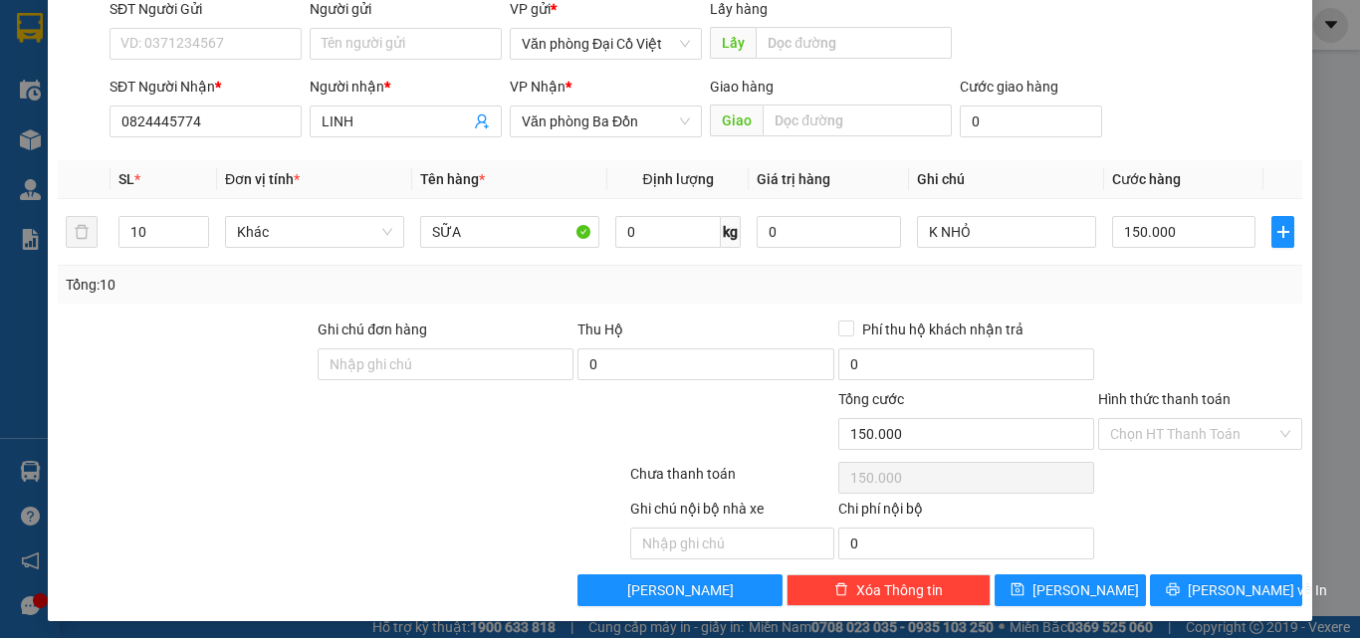
scroll to position [160, 0]
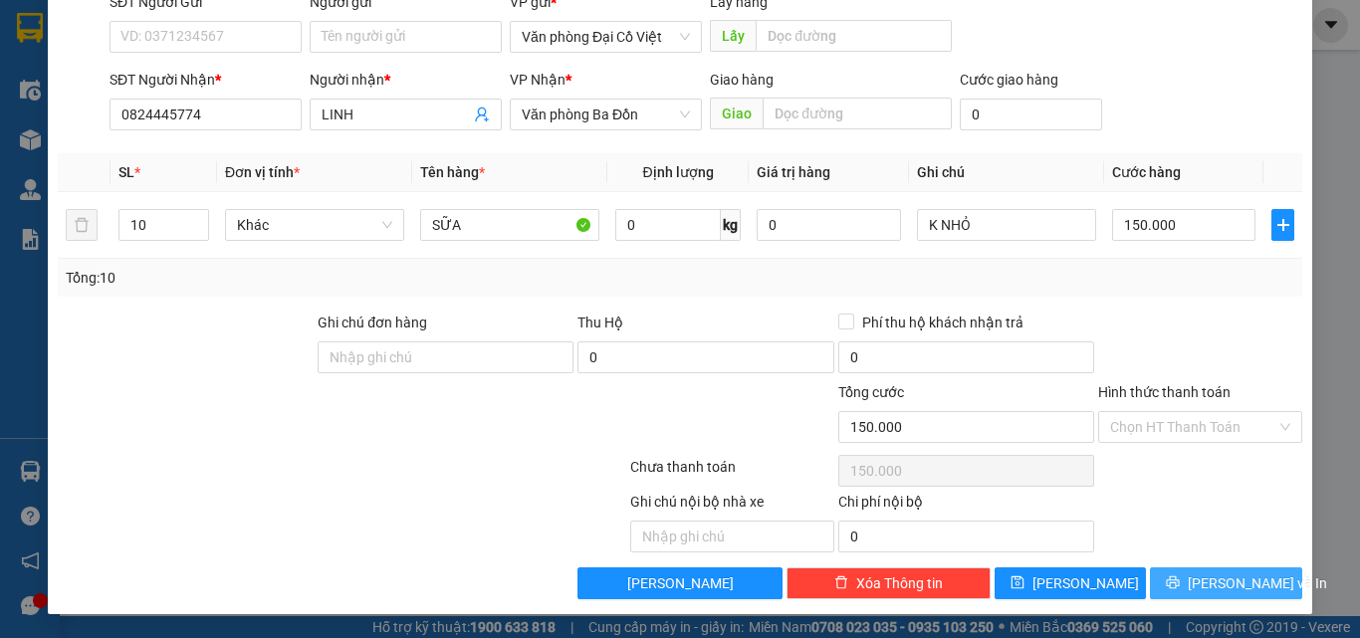
click at [1164, 575] on button "[PERSON_NAME] và In" at bounding box center [1226, 584] width 152 height 32
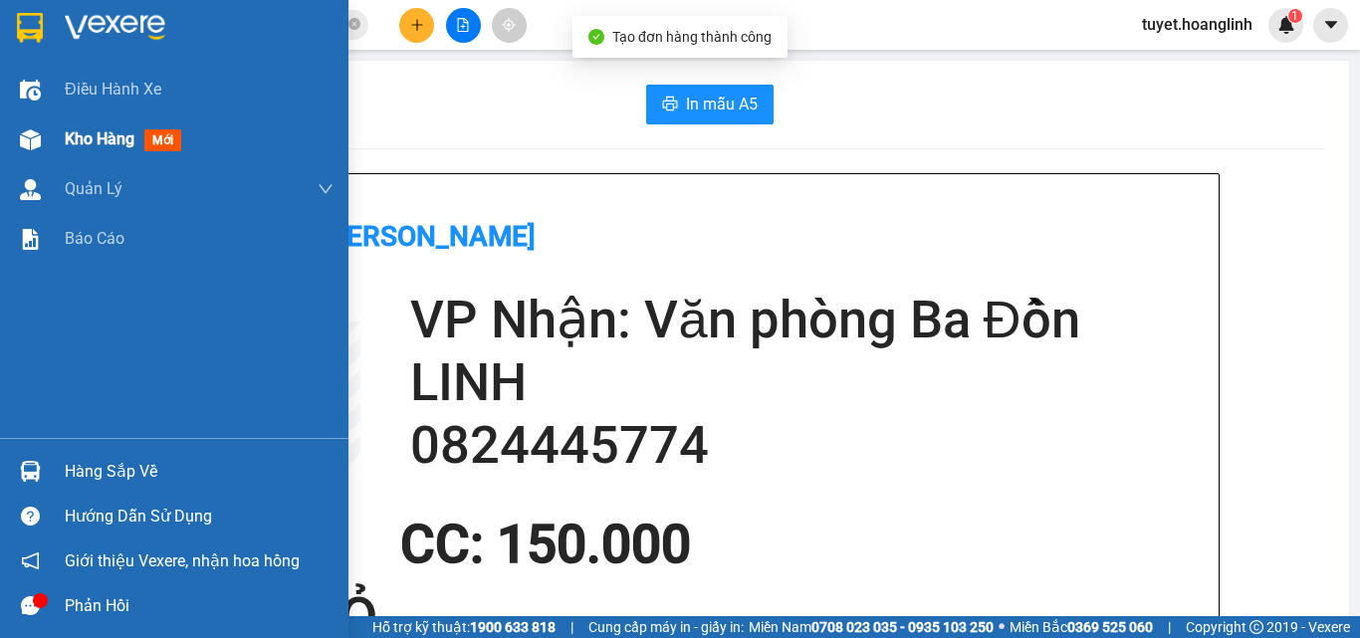
click at [23, 126] on div at bounding box center [30, 139] width 35 height 35
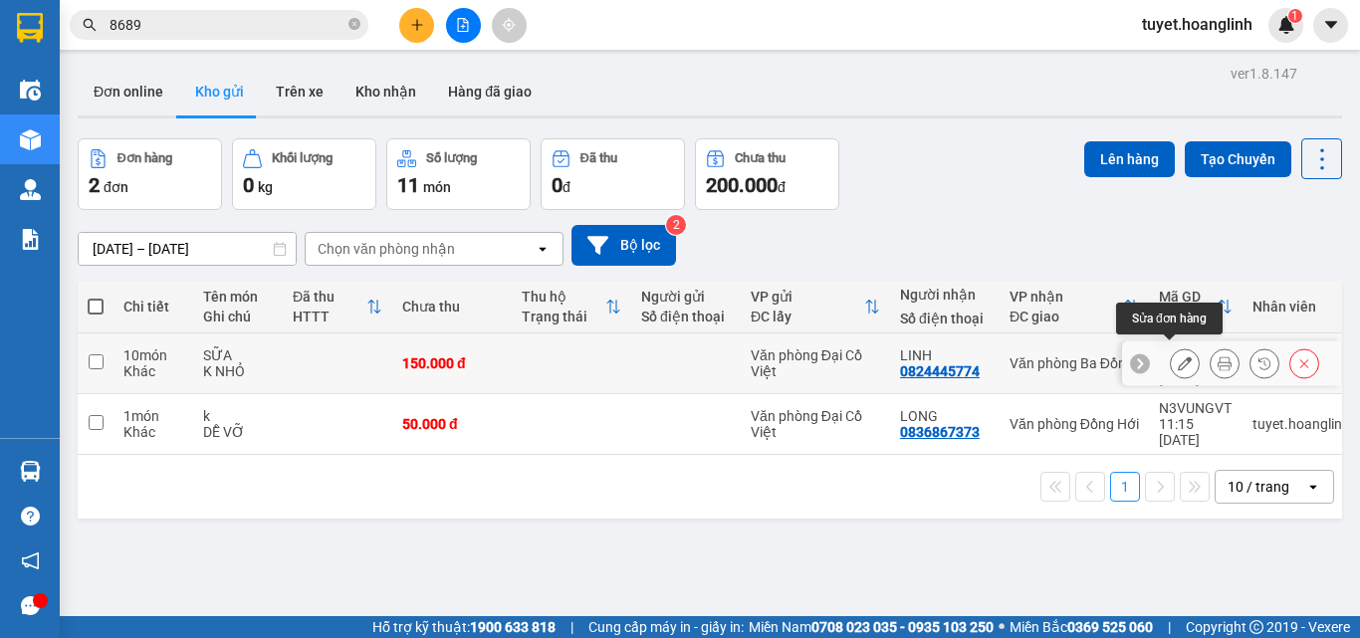
click at [1178, 358] on icon at bounding box center [1185, 363] width 14 height 14
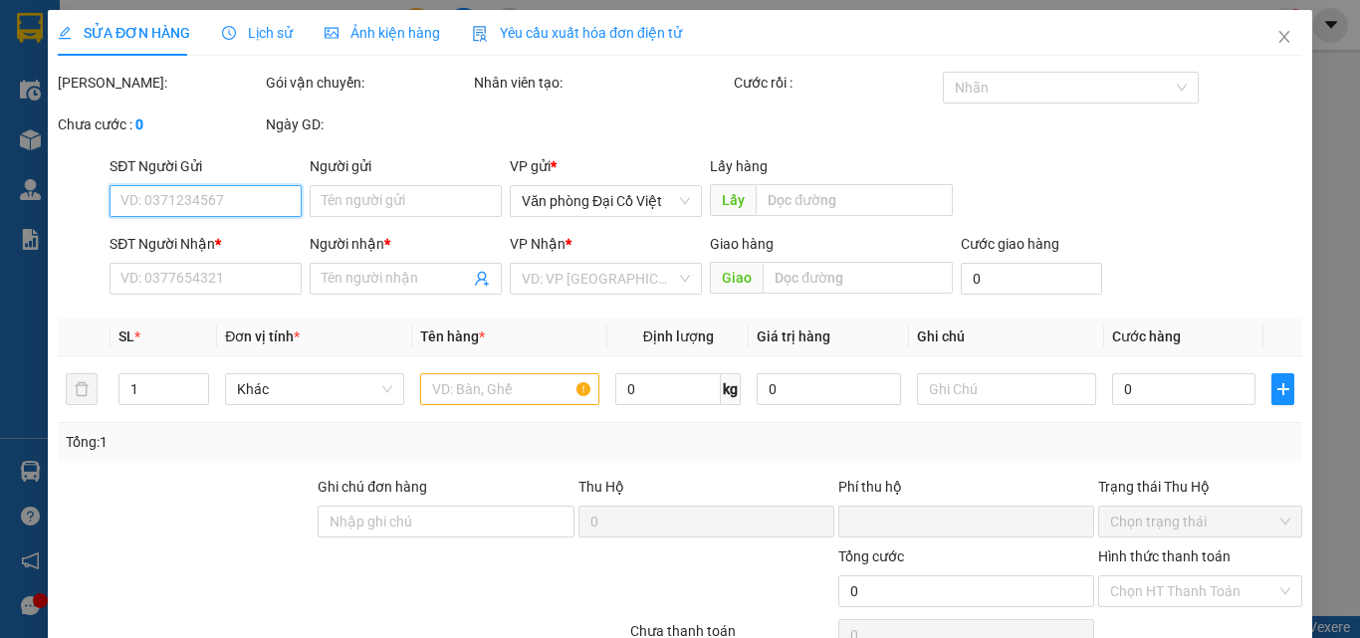
type input "0824445774"
type input "LINH"
type input "0"
type input "150.000"
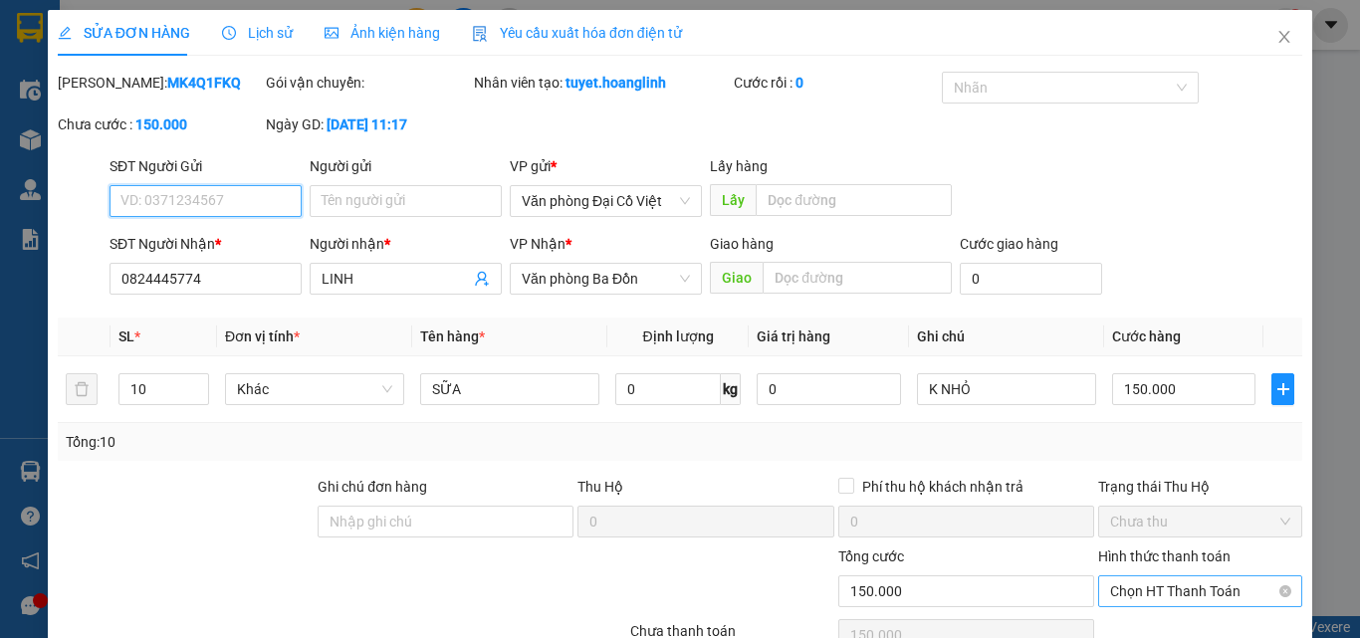
click at [1191, 588] on span "Chọn HT Thanh Toán" at bounding box center [1200, 591] width 180 height 30
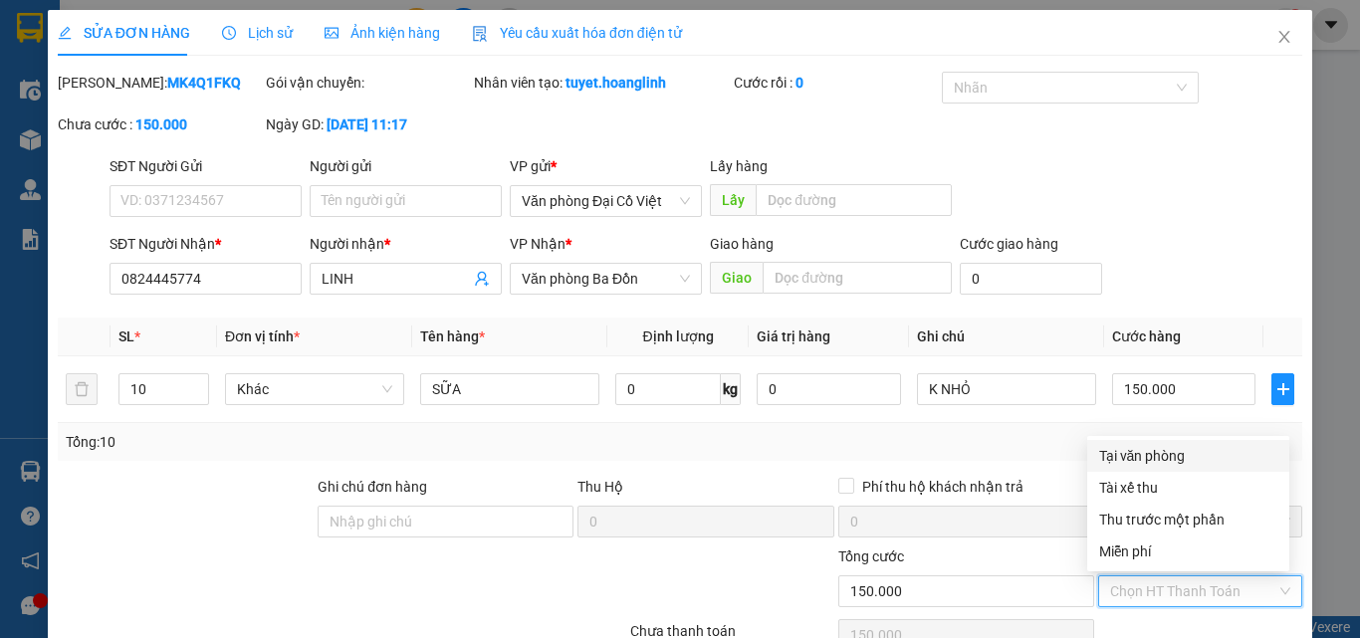
click at [1190, 467] on div "Tại văn phòng" at bounding box center [1188, 456] width 202 height 32
type input "0"
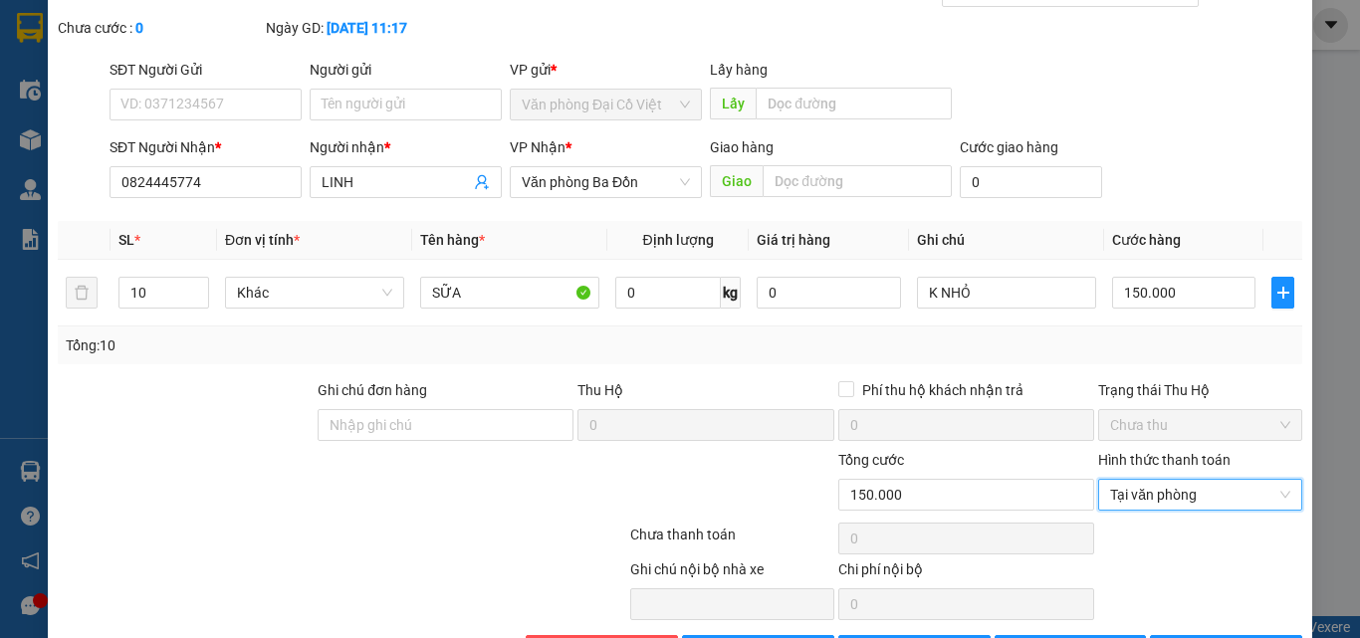
scroll to position [164, 0]
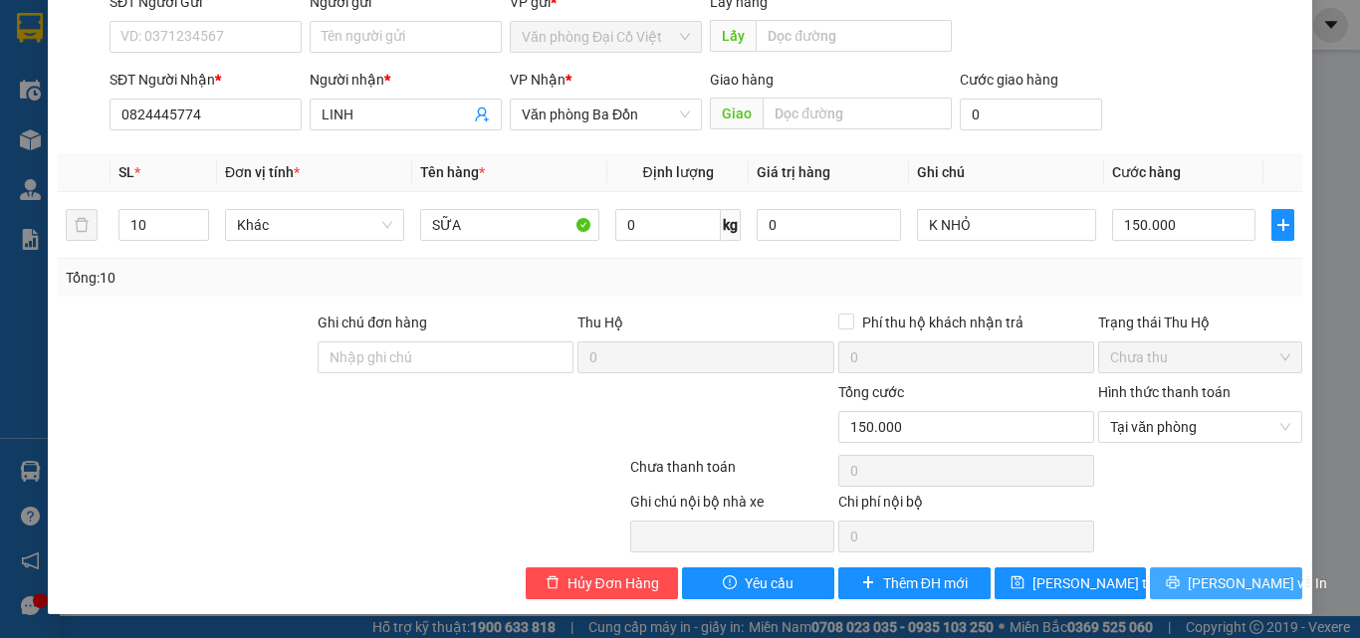
click at [1187, 574] on button "[PERSON_NAME] và In" at bounding box center [1226, 584] width 152 height 32
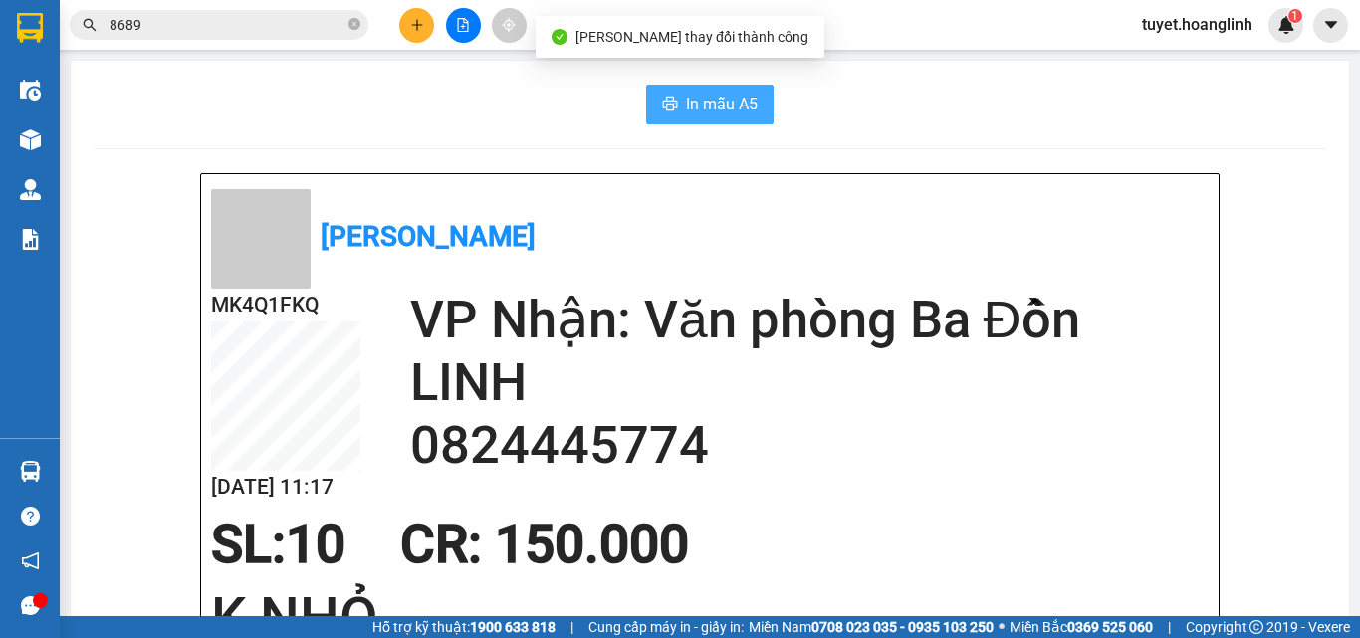
click at [706, 107] on span "In mẫu A5" at bounding box center [722, 104] width 72 height 25
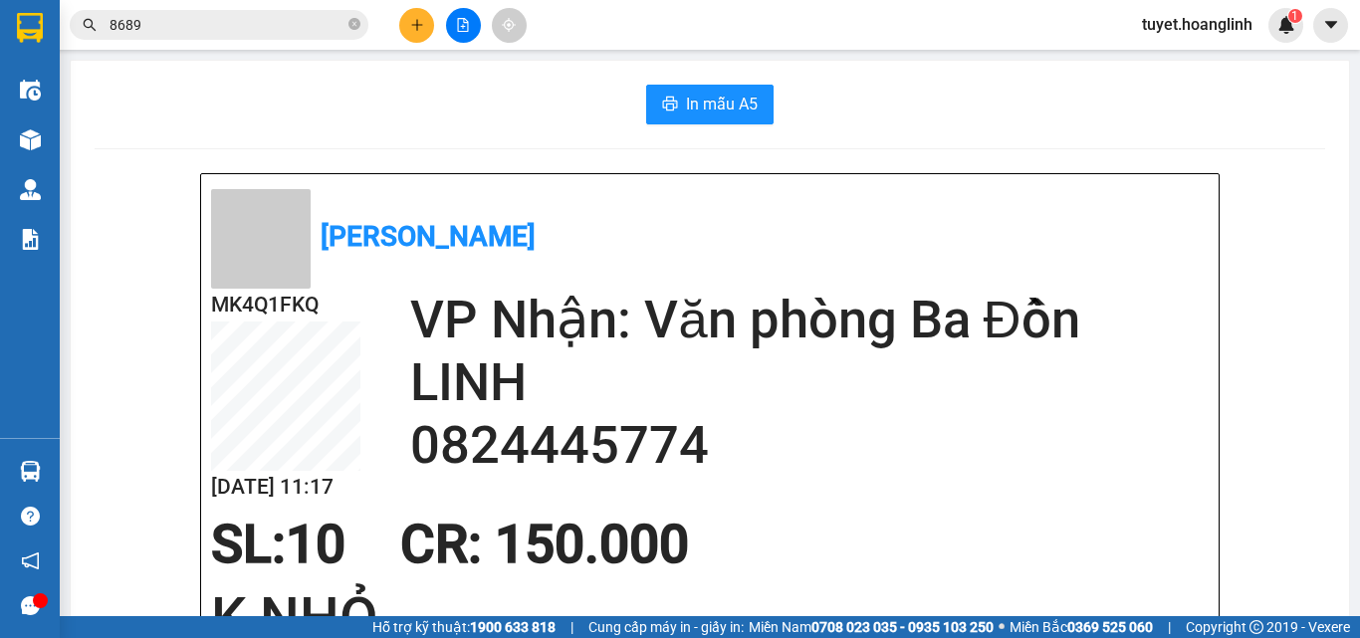
click at [428, 32] on button at bounding box center [416, 25] width 35 height 35
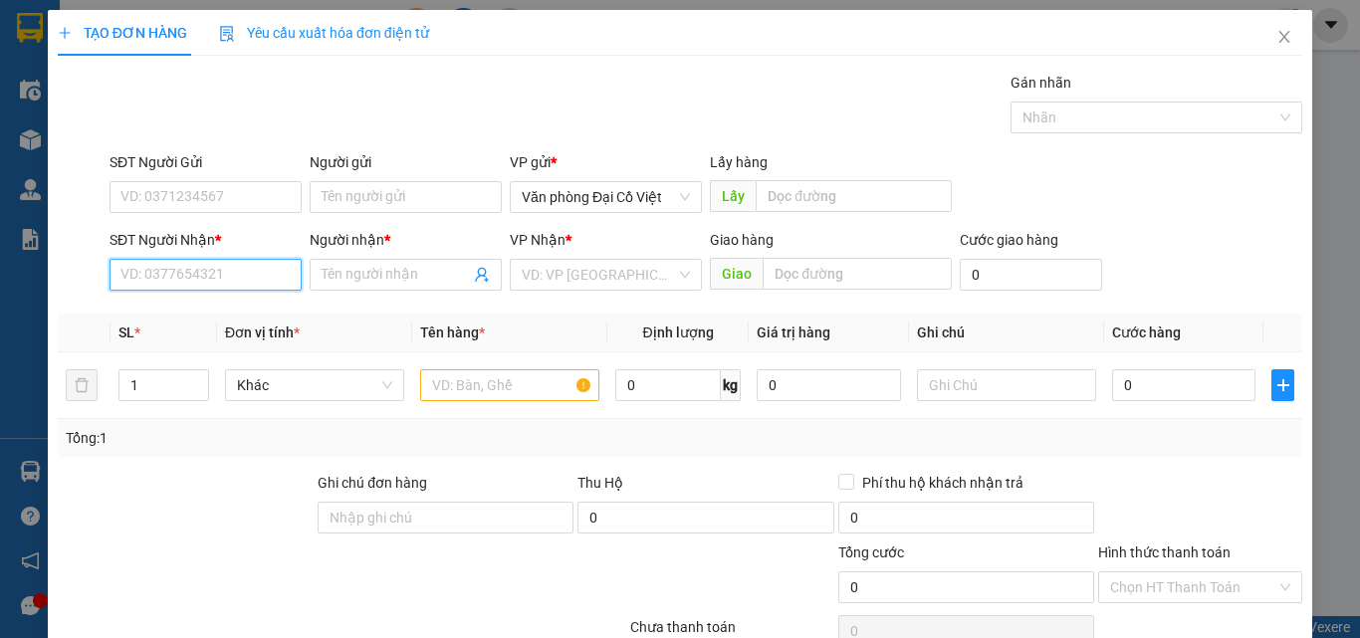
click at [259, 282] on input "SĐT Người Nhận *" at bounding box center [206, 275] width 192 height 32
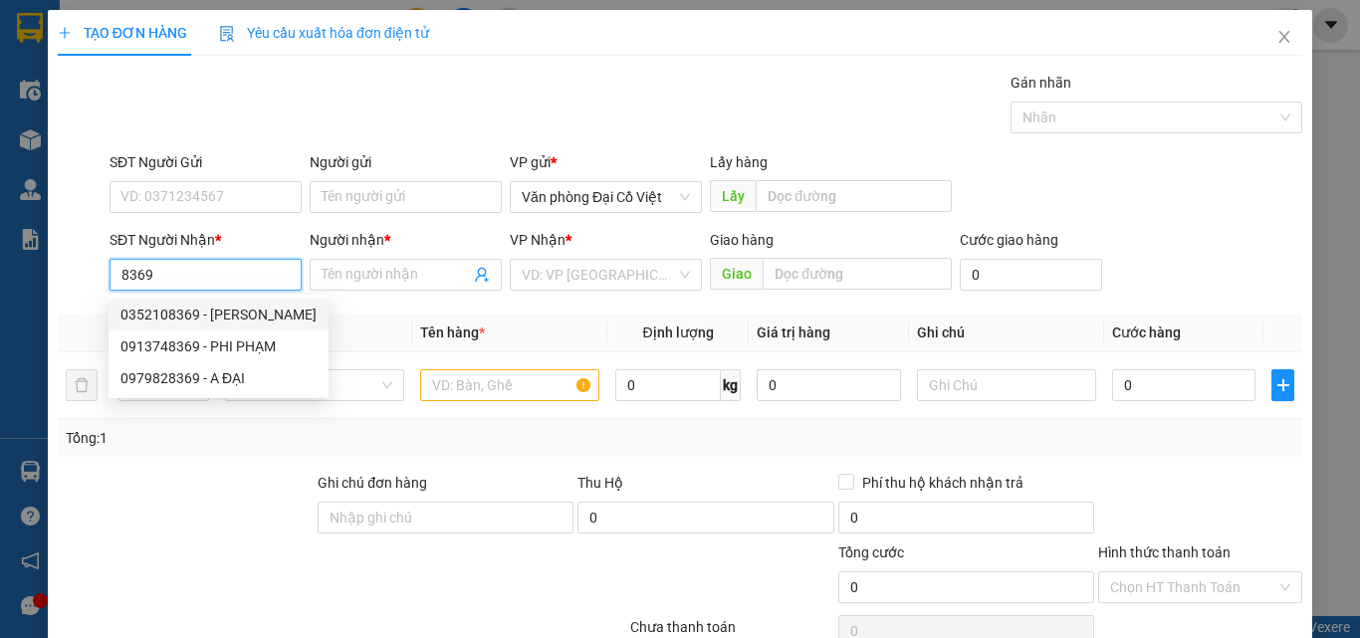
click at [264, 322] on div "0352108369 - [PERSON_NAME]" at bounding box center [218, 315] width 196 height 22
type input "0352108369"
type input "[PERSON_NAME]"
type input "HÒN LA"
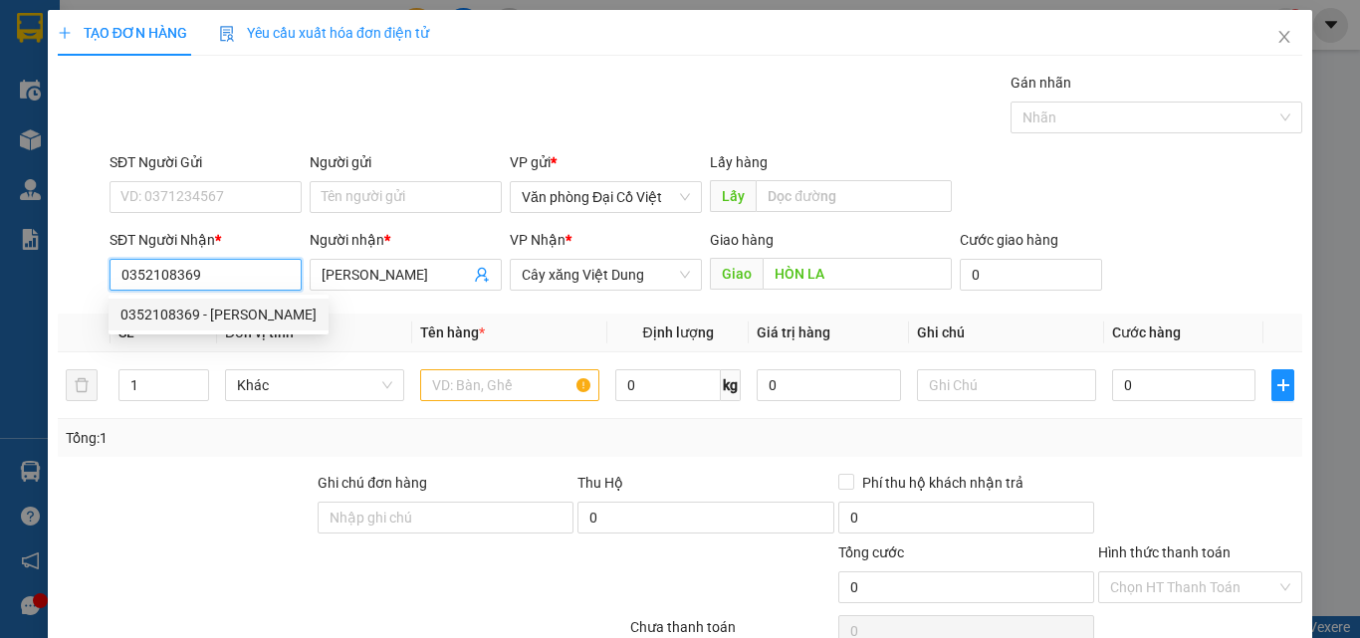
type input "200.000"
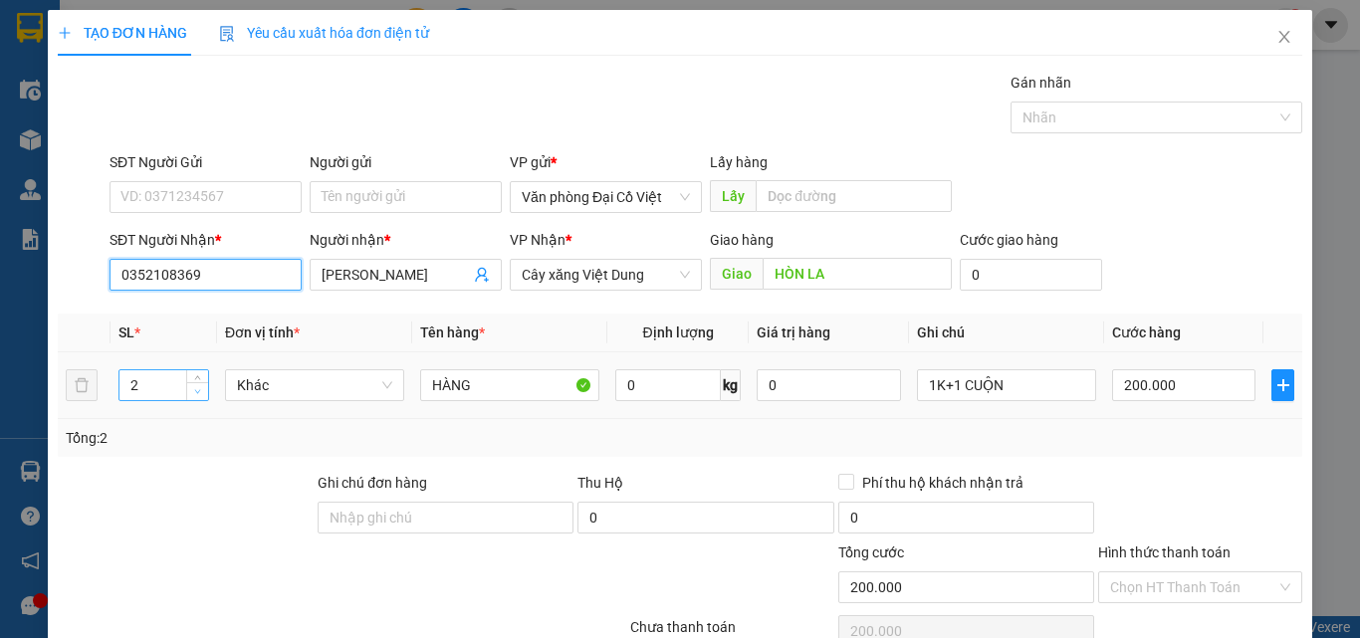
type input "0352108369"
type input "1"
click at [192, 392] on span "down" at bounding box center [198, 392] width 12 height 12
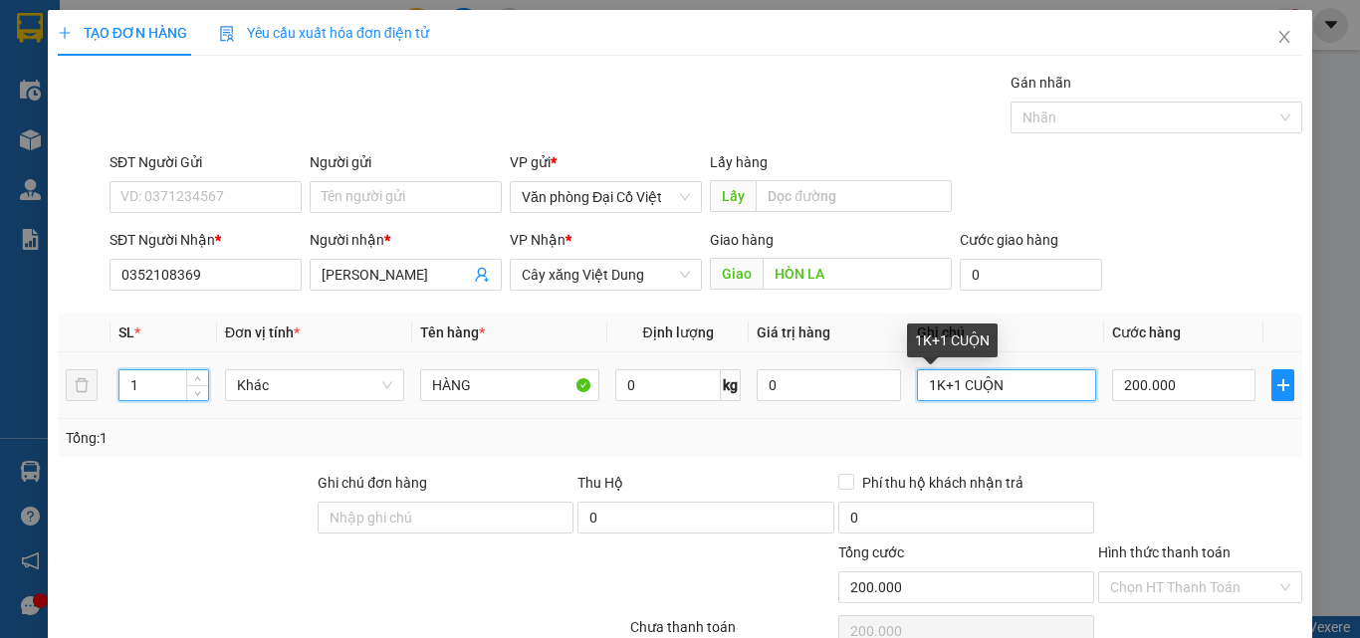
click at [996, 385] on input "1K+1 CUỘN" at bounding box center [1006, 385] width 179 height 32
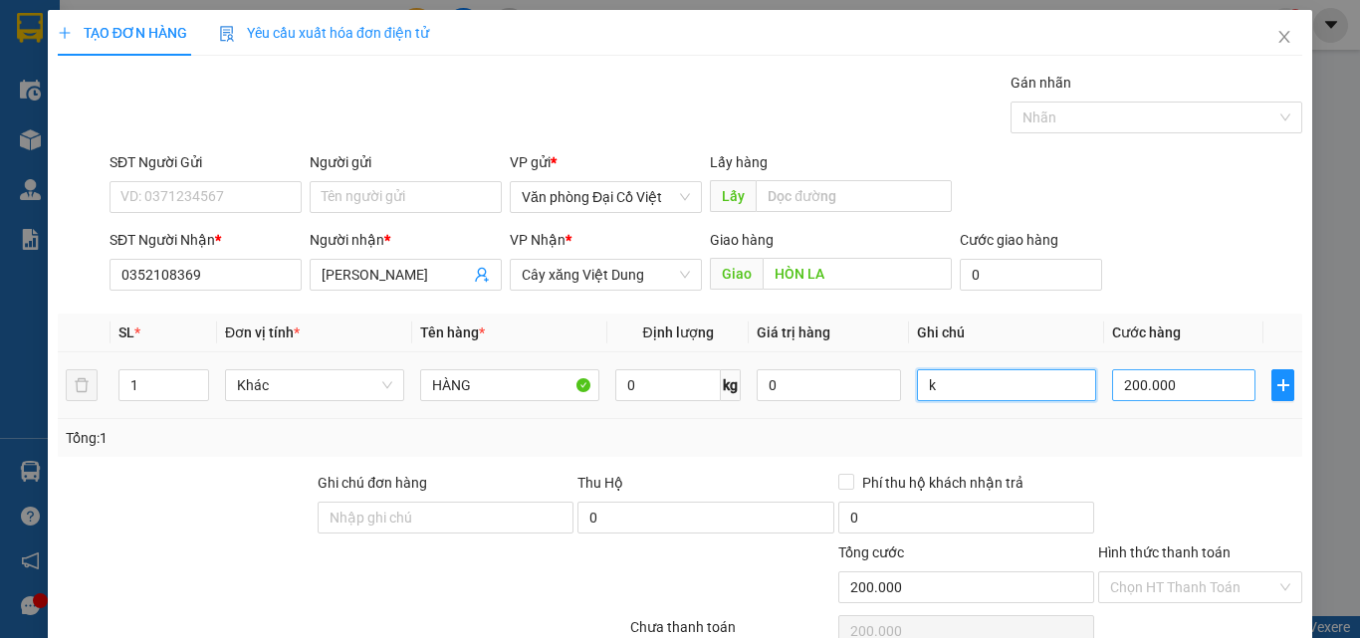
type input "k"
click at [1157, 385] on input "200.000" at bounding box center [1183, 385] width 143 height 32
type input "5"
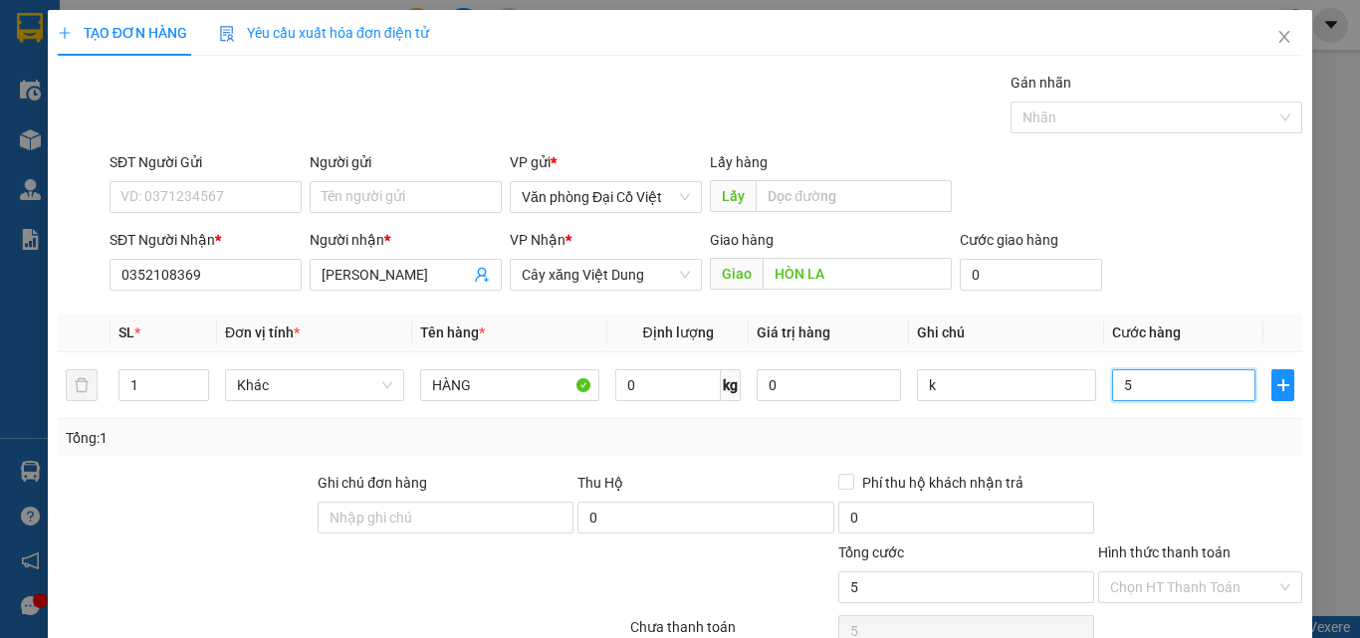
type input "50"
click at [1155, 441] on div "Tổng: 1" at bounding box center [680, 438] width 1229 height 22
type input "50.000"
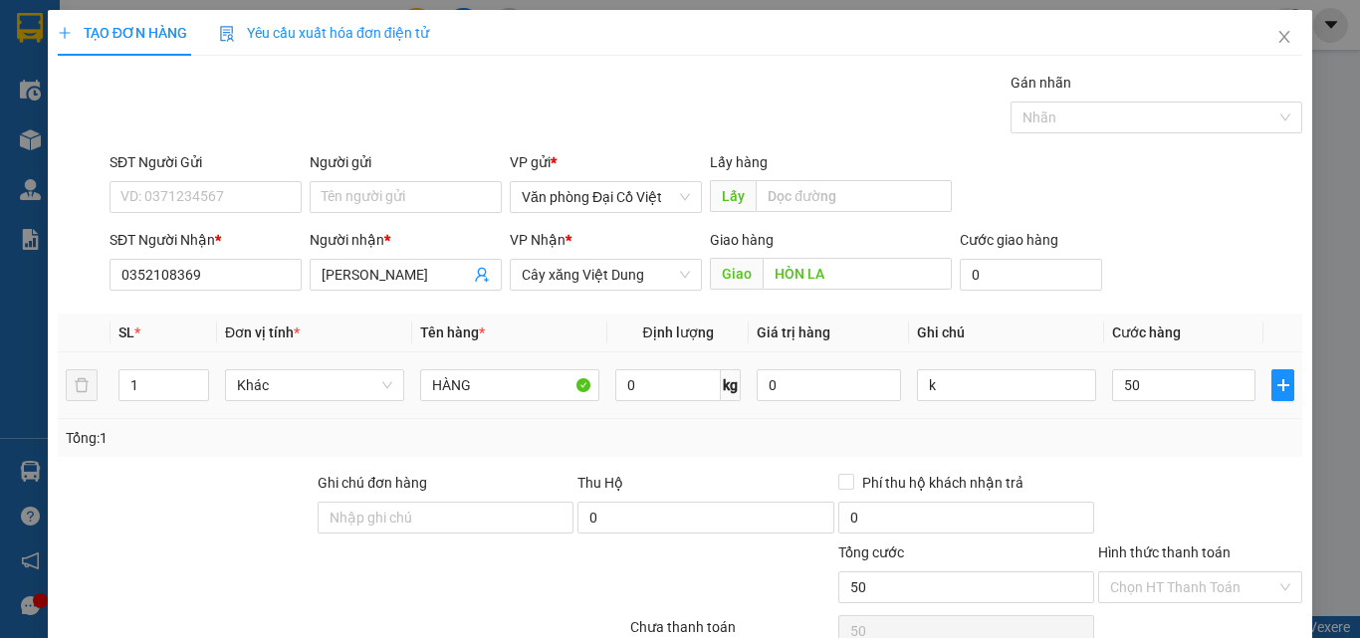
type input "50.000"
click at [1183, 572] on input "Hình thức thanh toán" at bounding box center [1193, 587] width 166 height 30
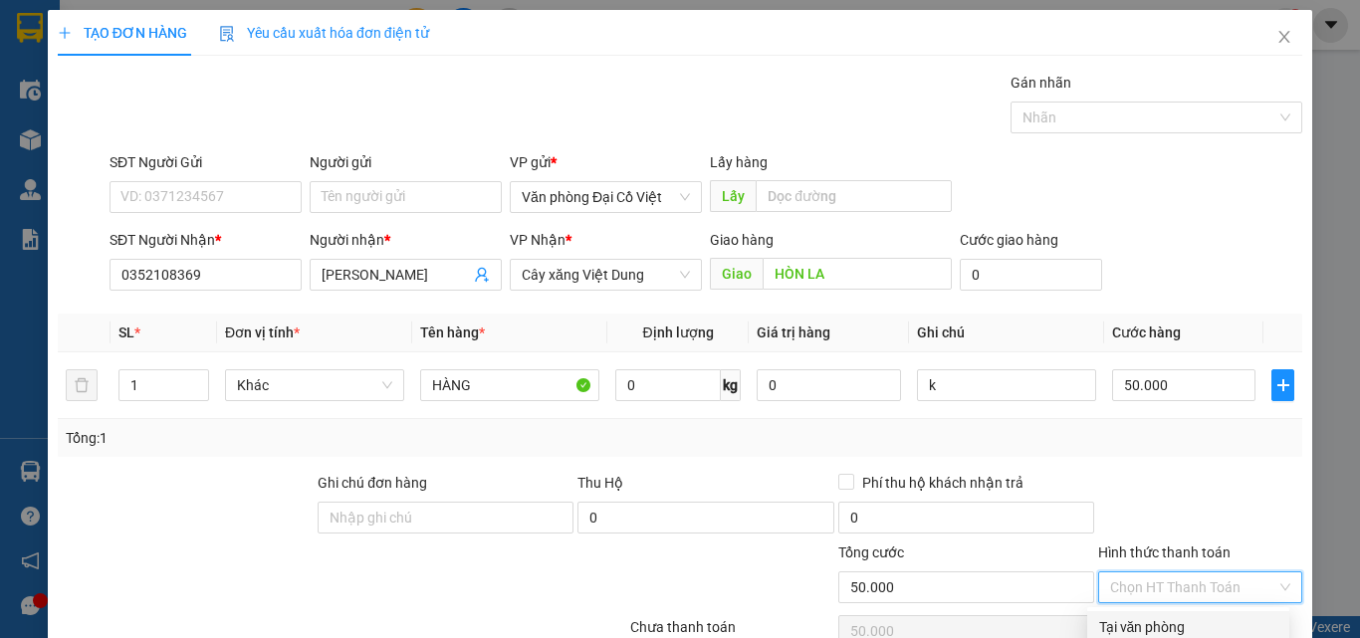
click at [1153, 616] on div "Tại văn phòng" at bounding box center [1188, 627] width 178 height 22
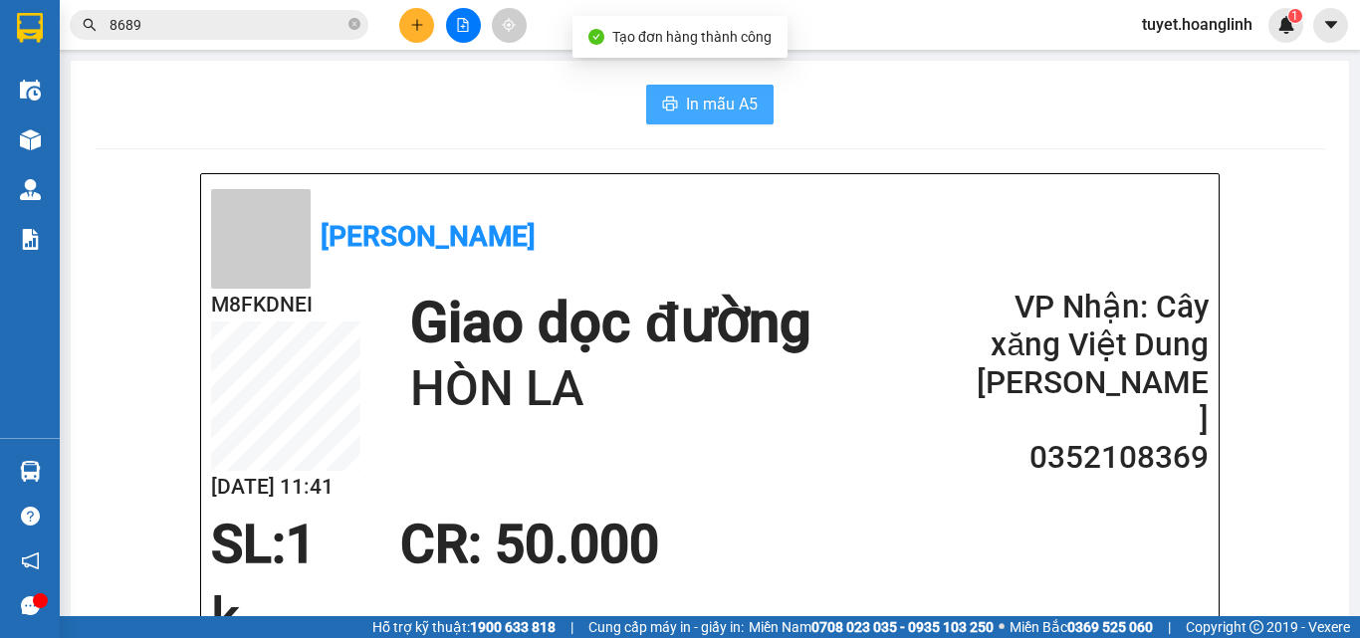
click at [686, 105] on span "In mẫu A5" at bounding box center [722, 104] width 72 height 25
click at [428, 30] on button at bounding box center [416, 25] width 35 height 35
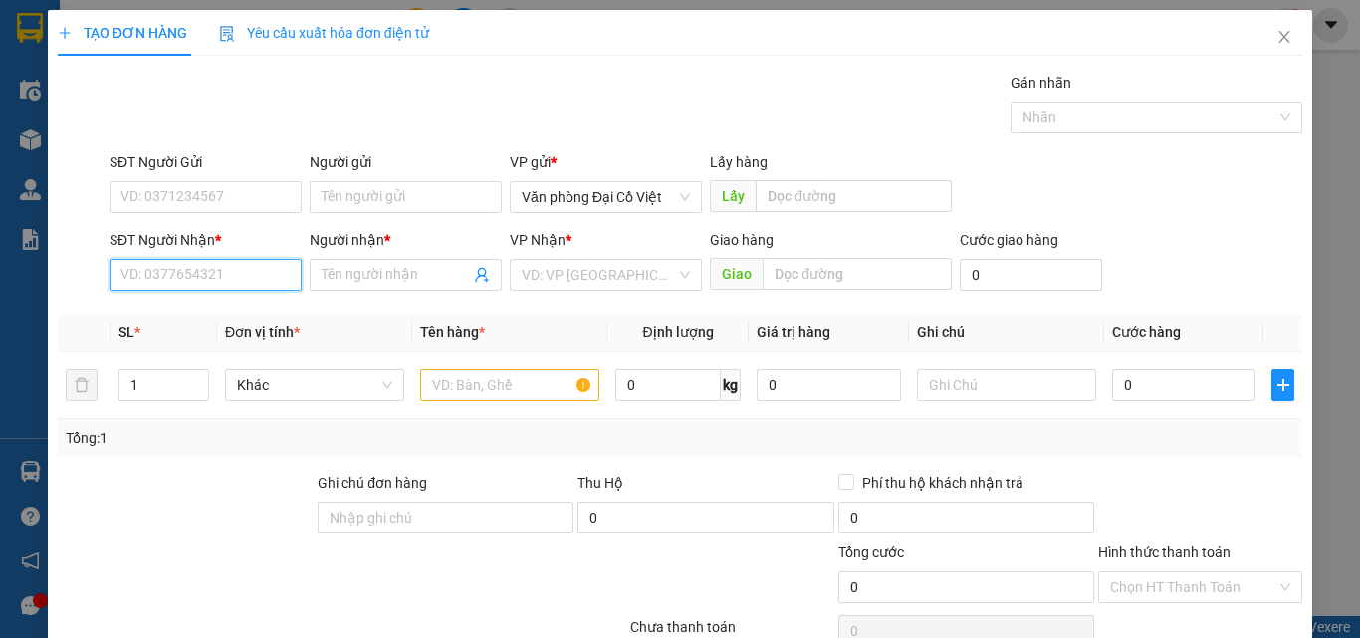
click at [243, 271] on input "SĐT Người Nhận *" at bounding box center [206, 275] width 192 height 32
type input "544"
click at [233, 272] on input "544" at bounding box center [206, 275] width 192 height 32
click at [225, 316] on div "0914699544 - VĂN" at bounding box center [203, 315] width 166 height 22
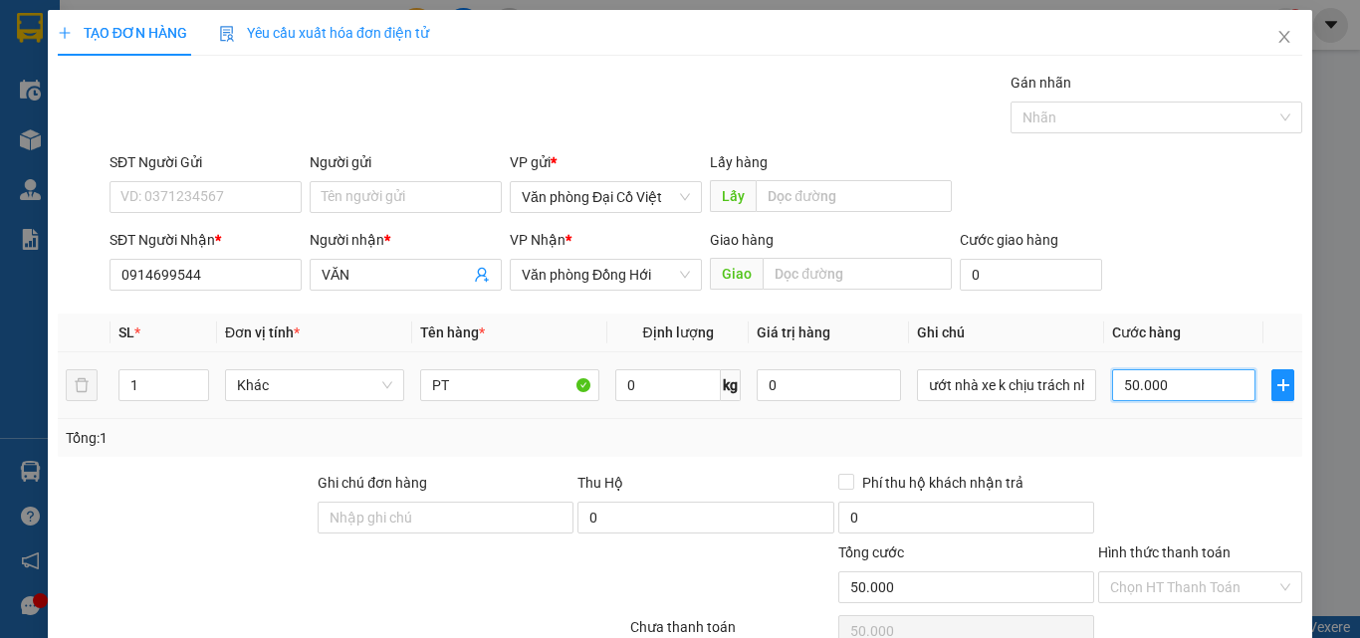
click at [1166, 384] on input "50.000" at bounding box center [1183, 385] width 143 height 32
click at [1175, 435] on div "Tổng: 1" at bounding box center [680, 438] width 1229 height 22
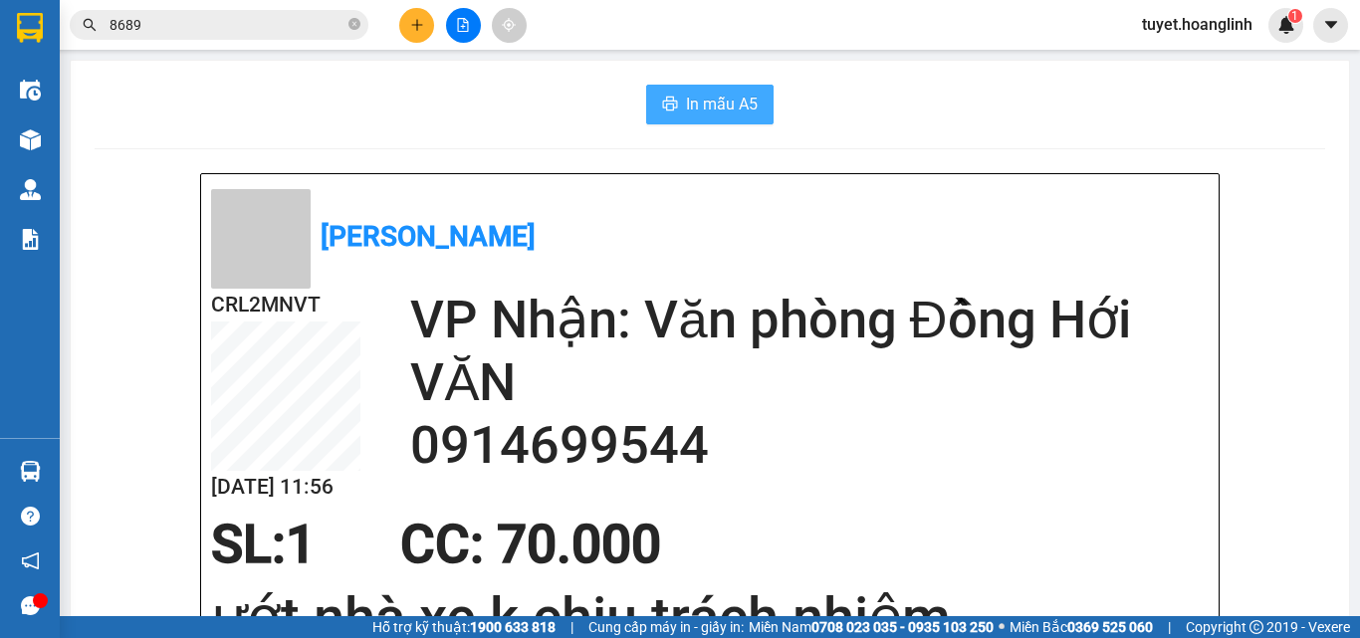
click at [740, 104] on span "In mẫu A5" at bounding box center [722, 104] width 72 height 25
click at [410, 18] on icon "plus" at bounding box center [417, 25] width 14 height 14
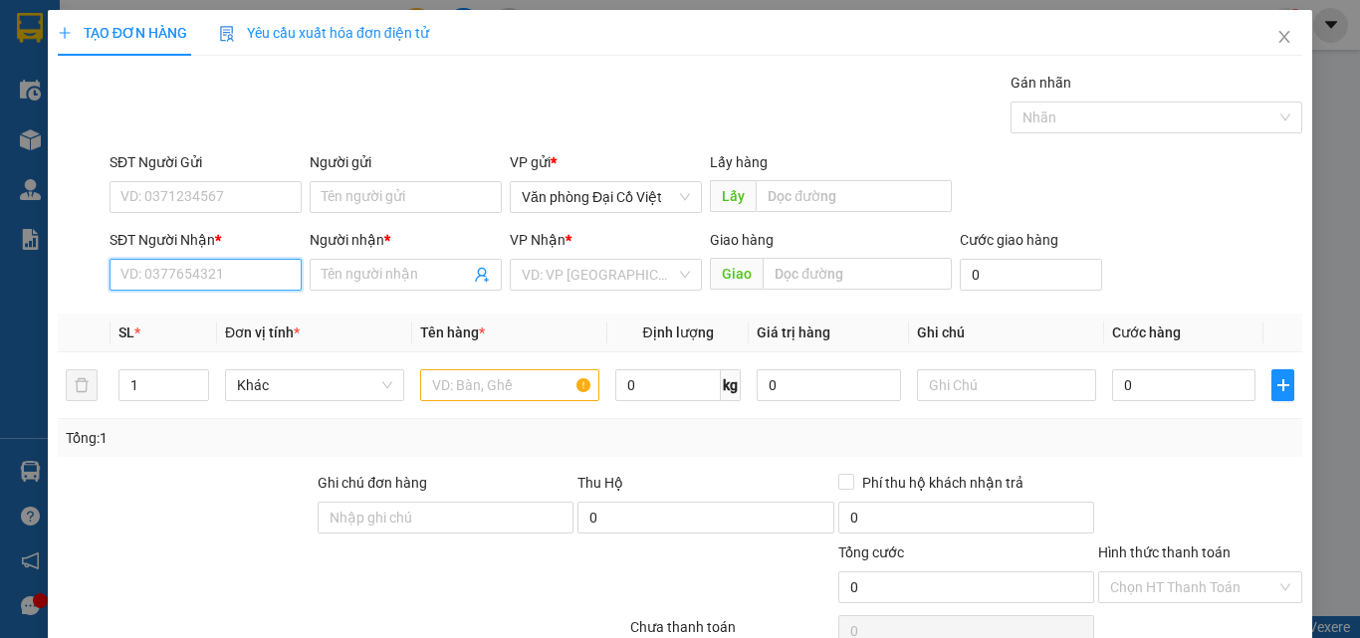
click at [238, 276] on input "SĐT Người Nhận *" at bounding box center [206, 275] width 192 height 32
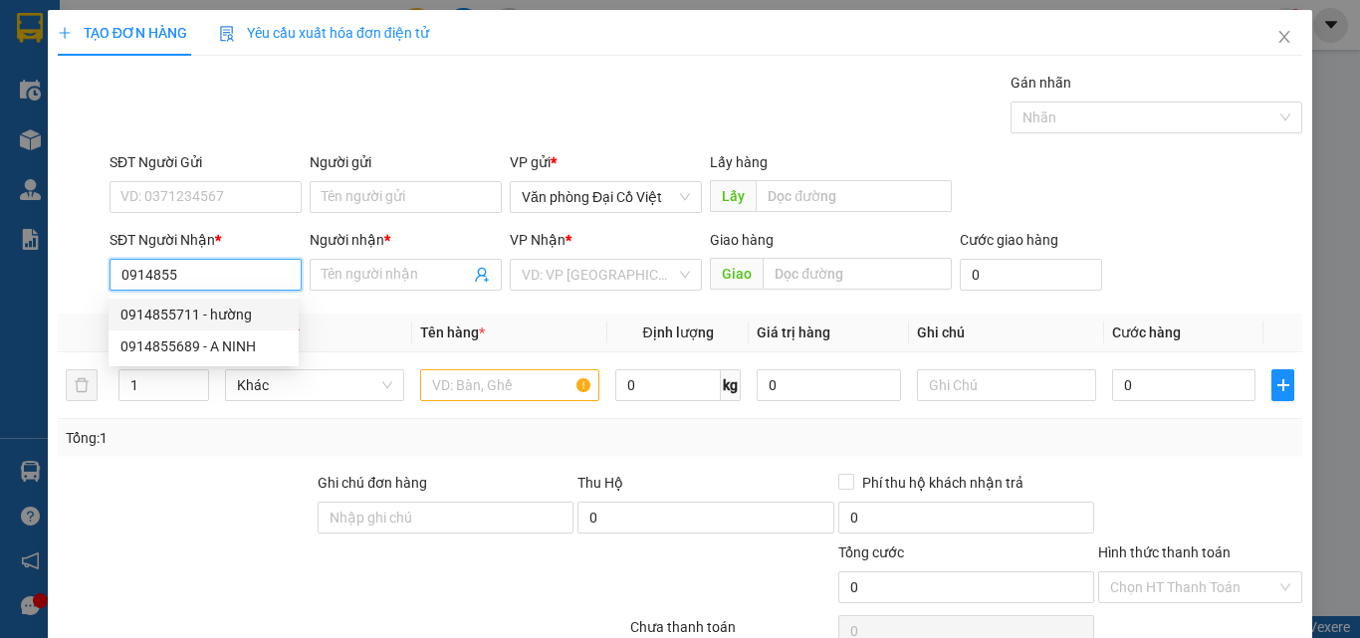
click at [241, 307] on div "0914855711 - hường" at bounding box center [203, 315] width 166 height 22
type input "0914855711"
type input "hường"
type input "120.000"
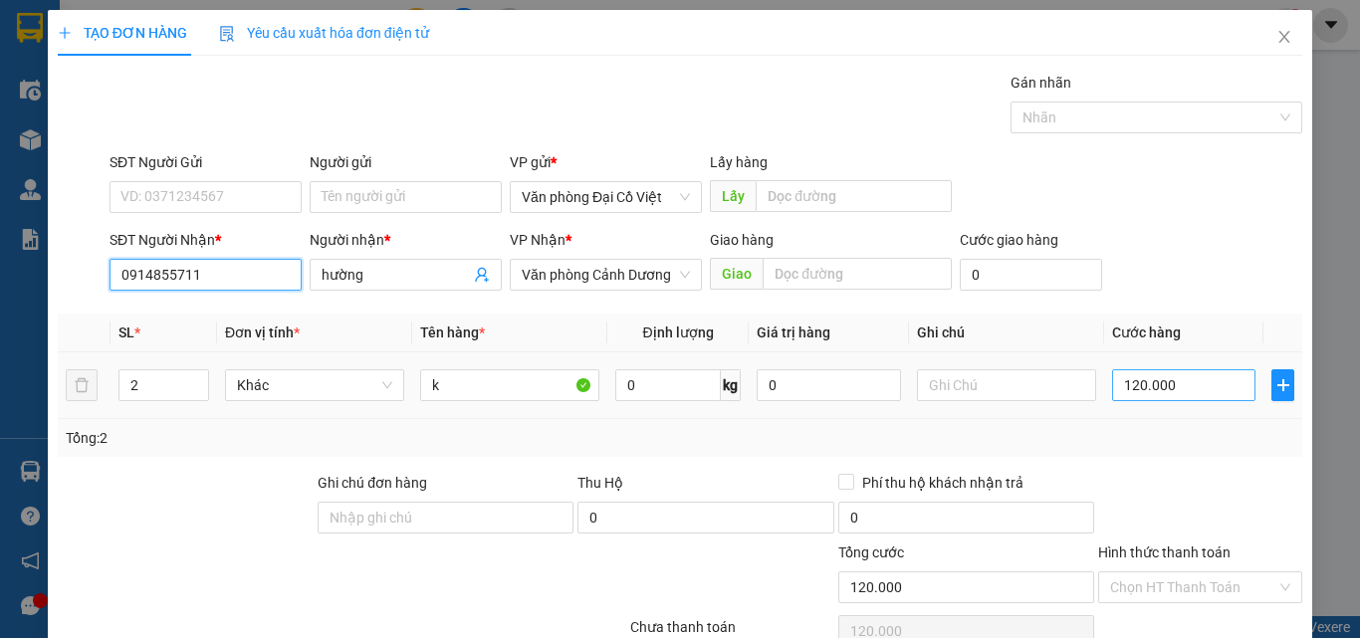
type input "0914855711"
click at [1205, 396] on input "120.000" at bounding box center [1183, 385] width 143 height 32
type input "1"
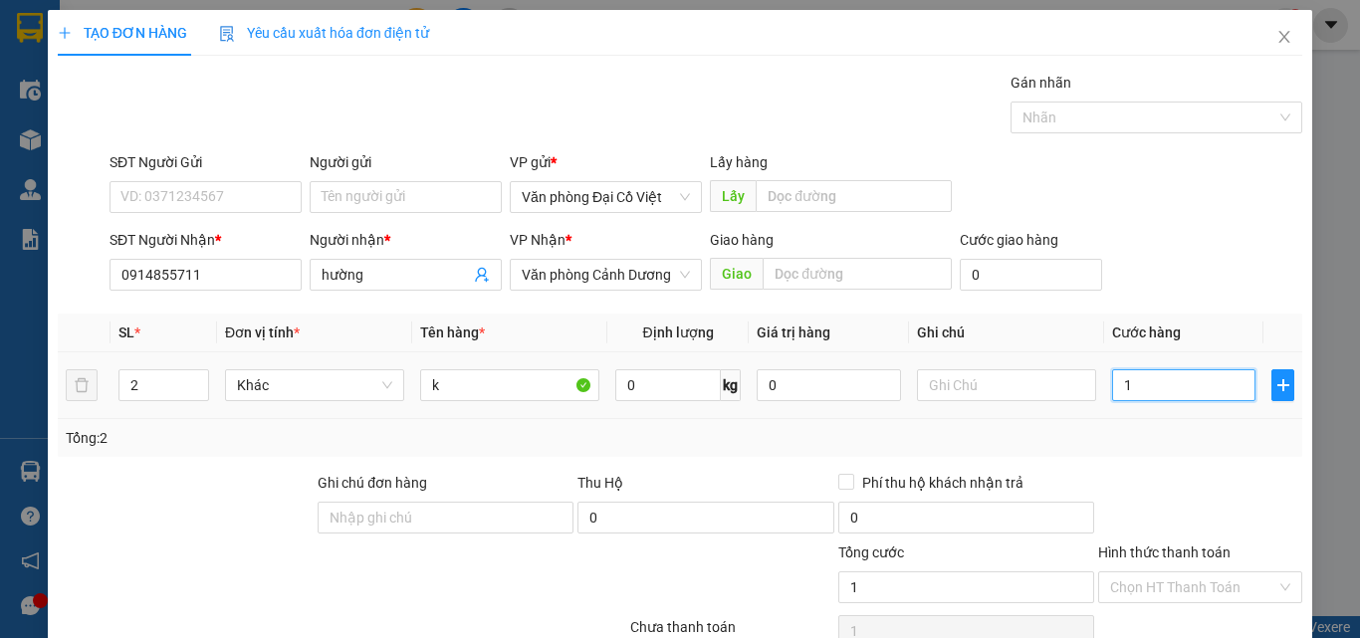
type input "15"
type input "150"
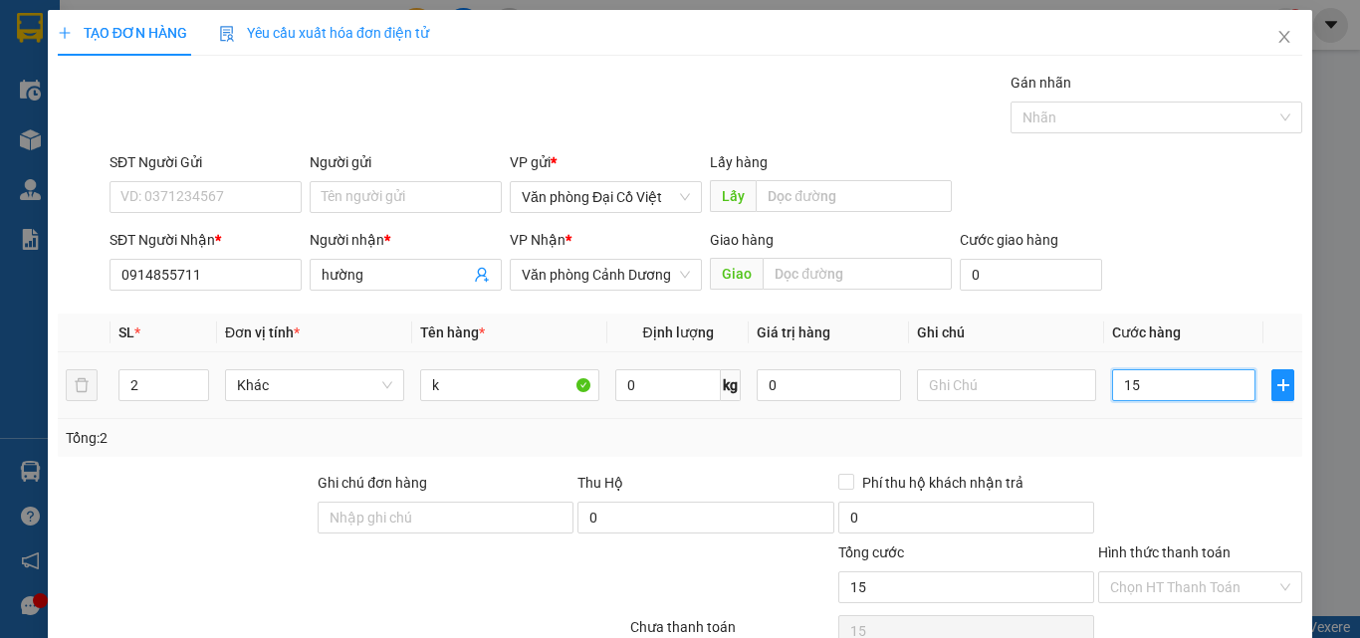
type input "150"
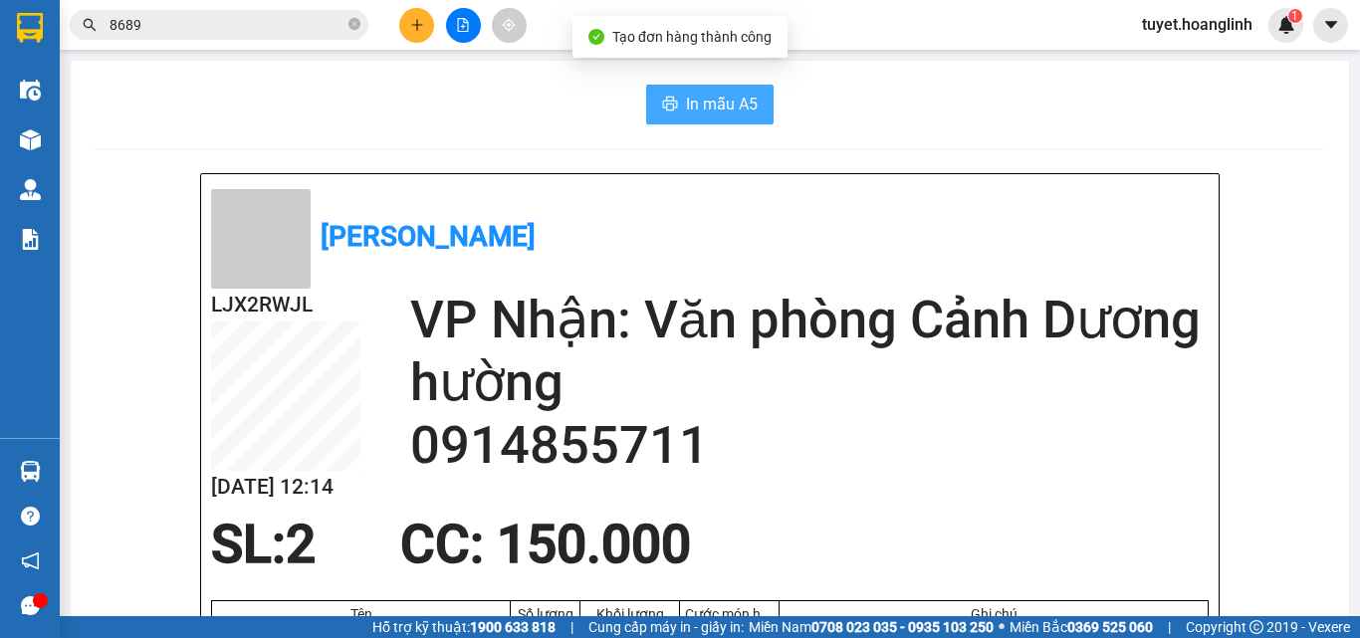
click at [700, 111] on span "In mẫu A5" at bounding box center [722, 104] width 72 height 25
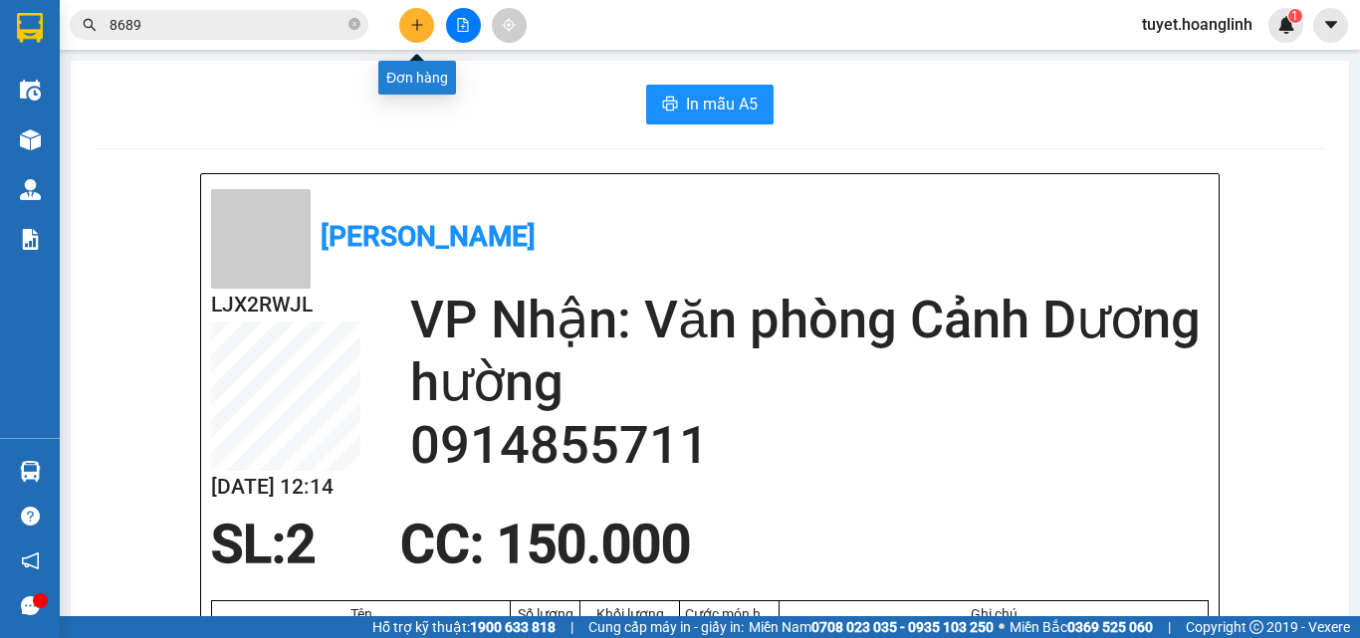
click at [422, 30] on icon "plus" at bounding box center [417, 25] width 14 height 14
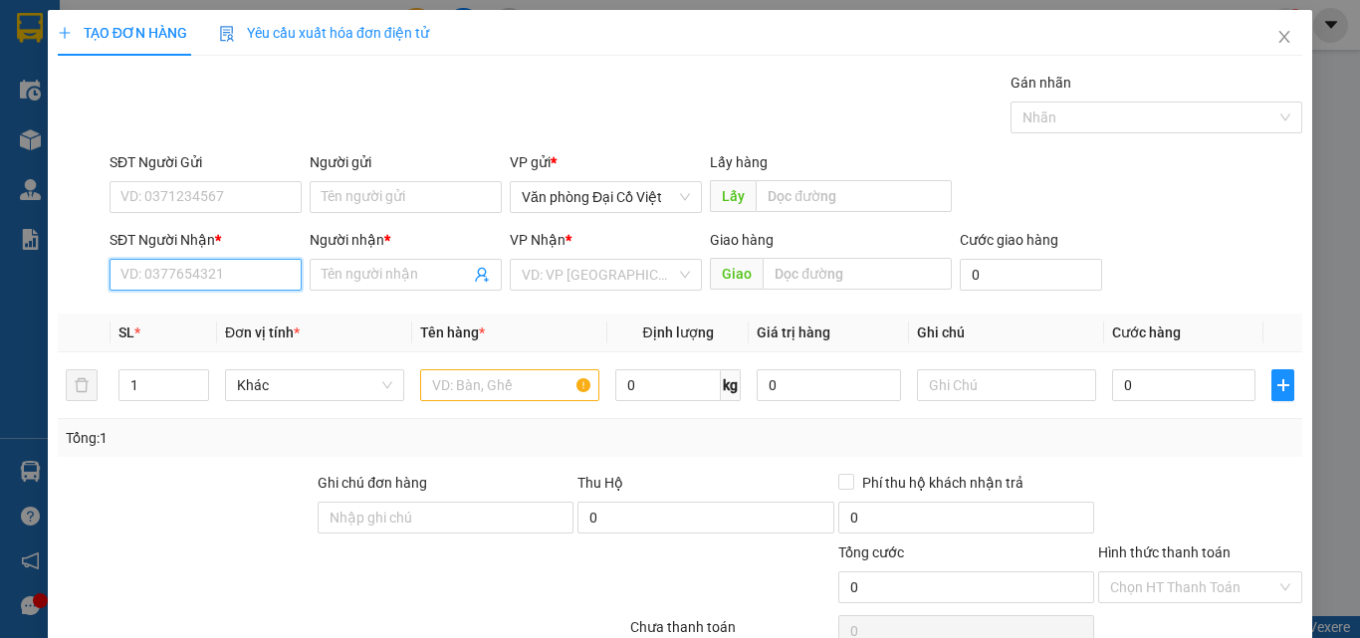
click at [193, 263] on input "SĐT Người Nhận *" at bounding box center [206, 275] width 192 height 32
click at [194, 320] on div "0914699544 - VĂN" at bounding box center [203, 315] width 166 height 22
type input "0914699544"
type input "VĂN"
type input "70.000"
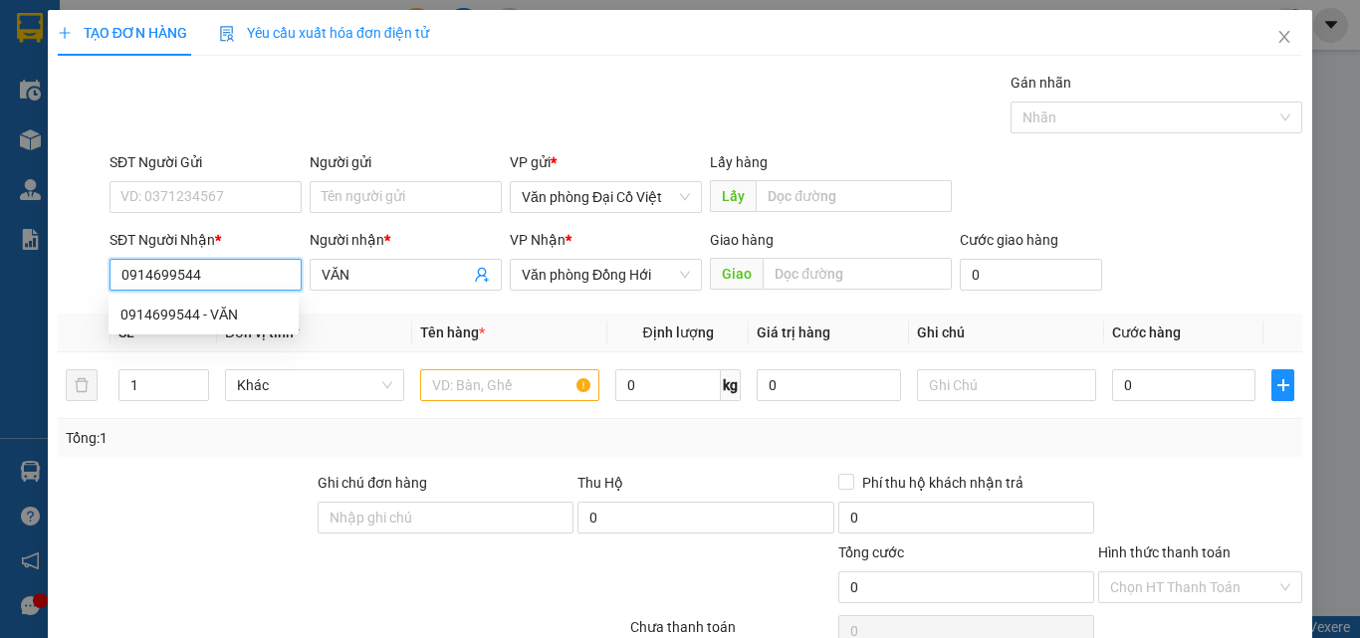
type input "70.000"
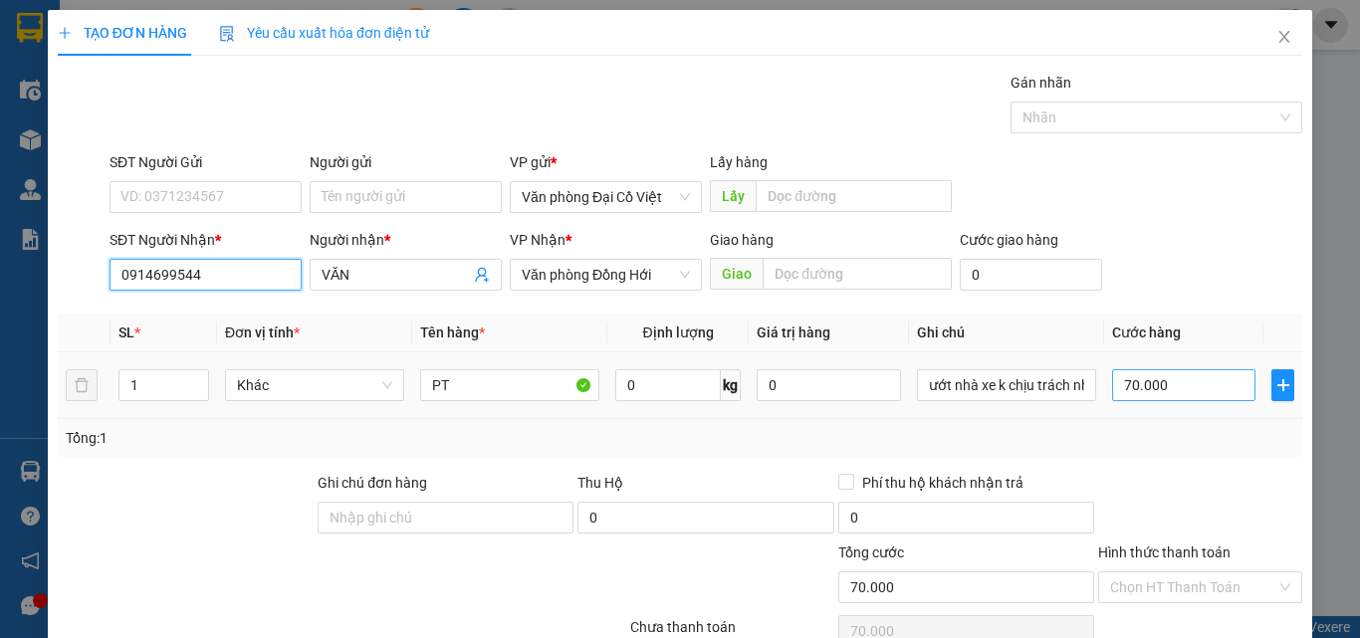
type input "0914699544"
click at [1179, 384] on input "70.000" at bounding box center [1183, 385] width 143 height 32
type input "6"
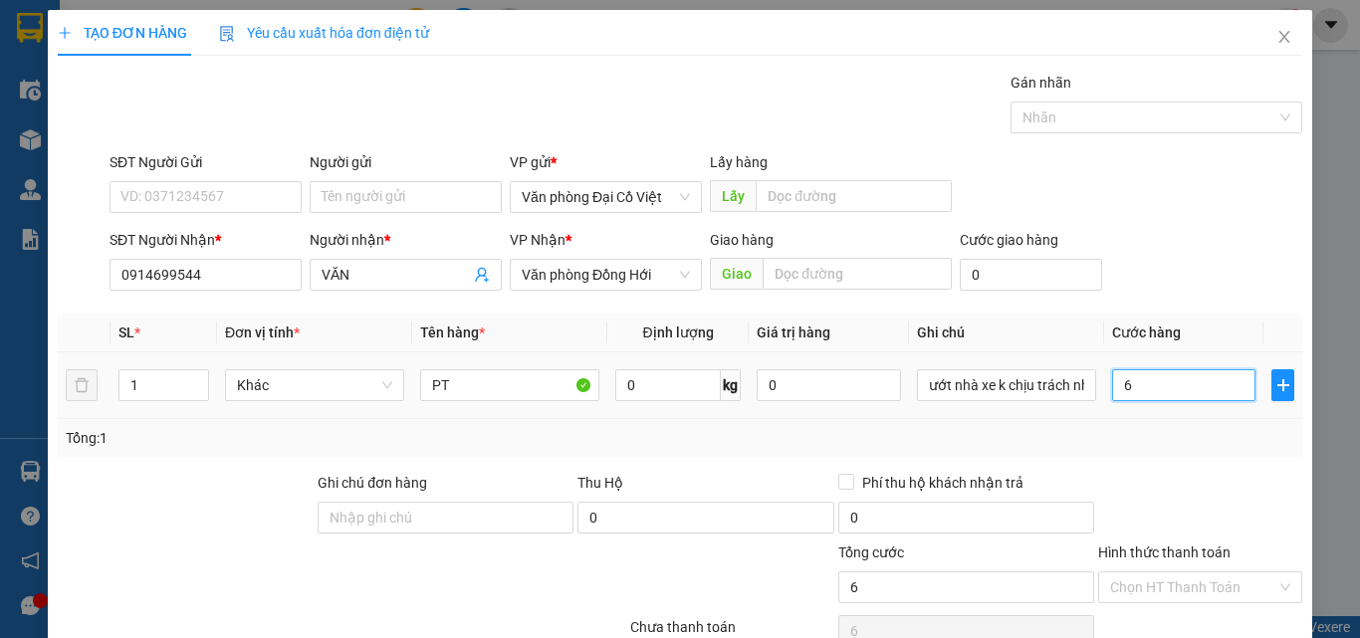
type input "60"
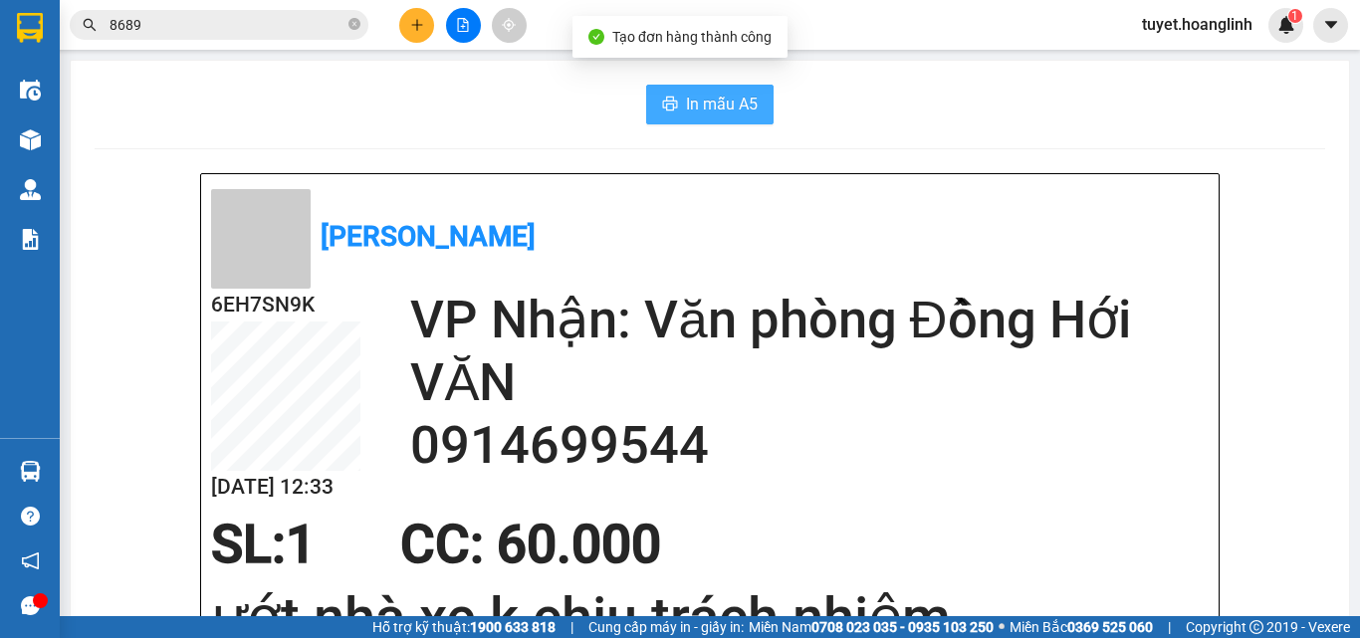
click at [703, 108] on span "In mẫu A5" at bounding box center [722, 104] width 72 height 25
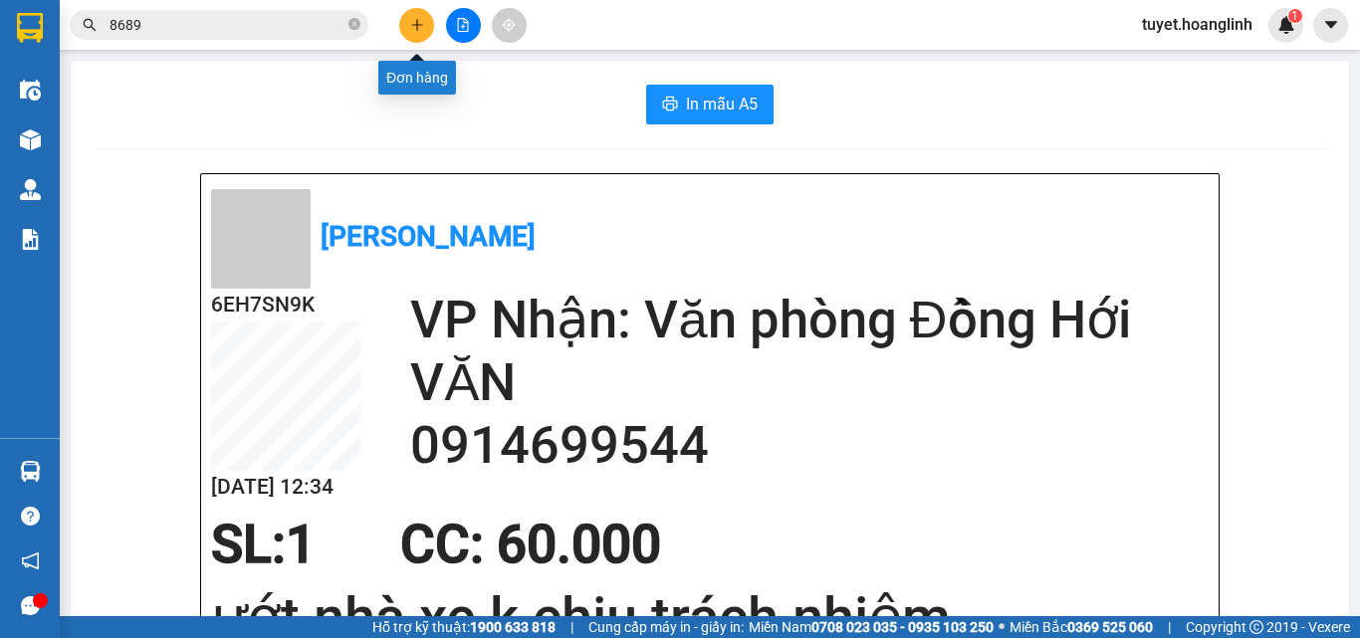
click at [418, 30] on icon "plus" at bounding box center [417, 25] width 14 height 14
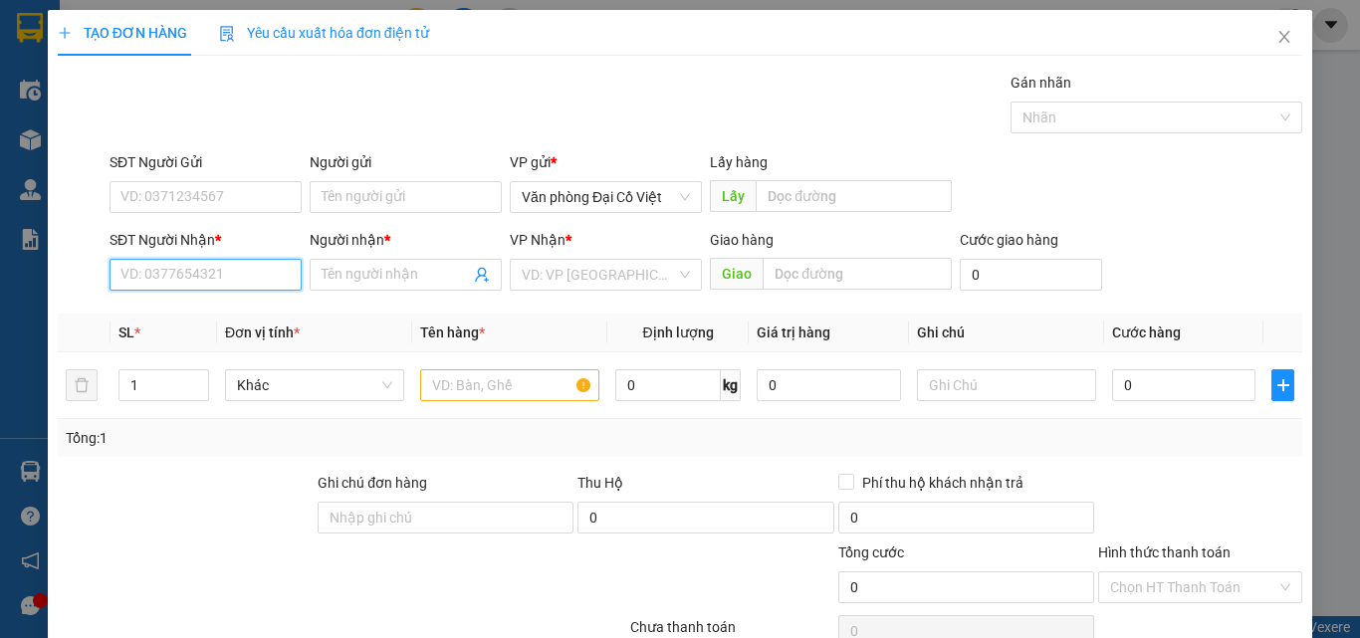
click at [179, 280] on input "SĐT Người Nhận *" at bounding box center [206, 275] width 192 height 32
click at [173, 315] on div "0386003589 - A QUẢ" at bounding box center [203, 315] width 166 height 22
type input "0386003589"
type input "A QUẢ"
type input "50.000"
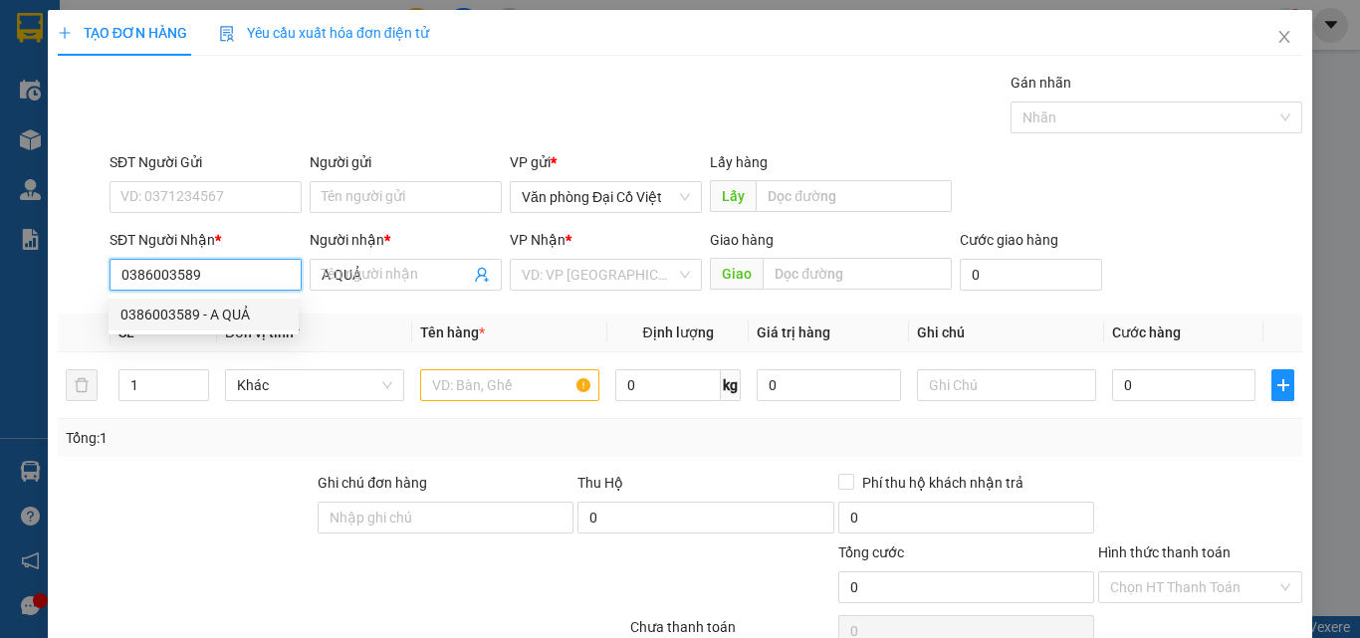
type input "50.000"
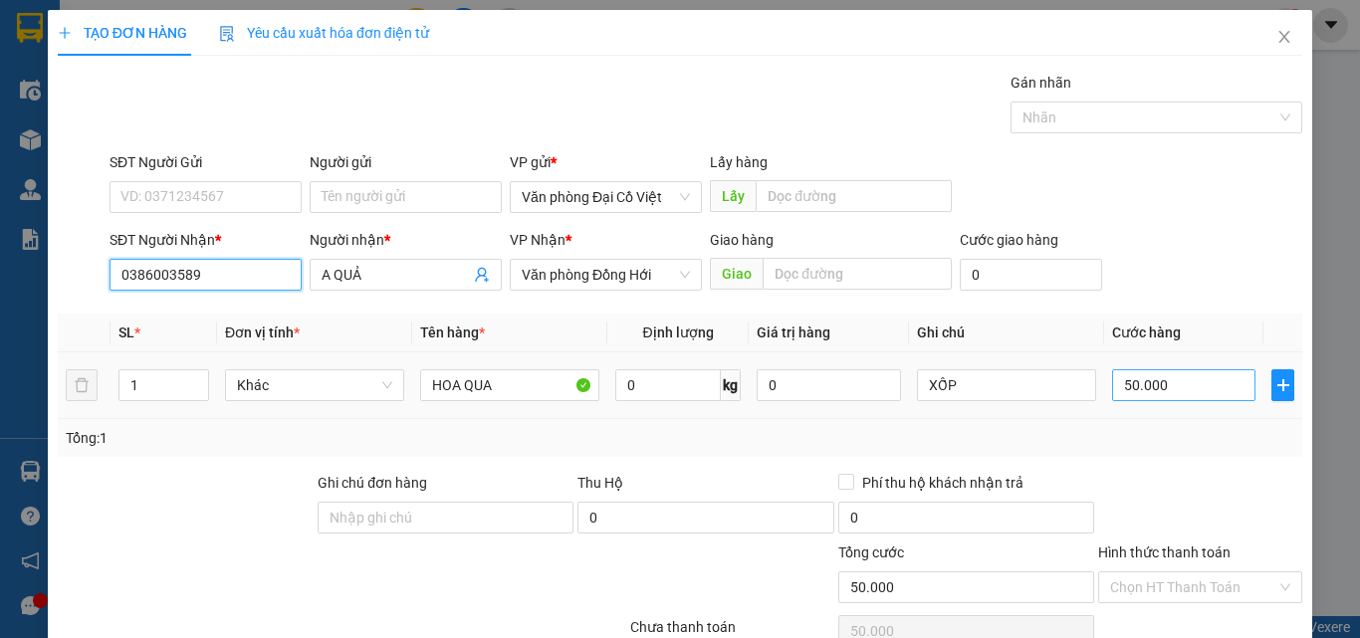
type input "0386003589"
click at [1173, 383] on input "50.000" at bounding box center [1183, 385] width 143 height 32
type input "6"
type input "60"
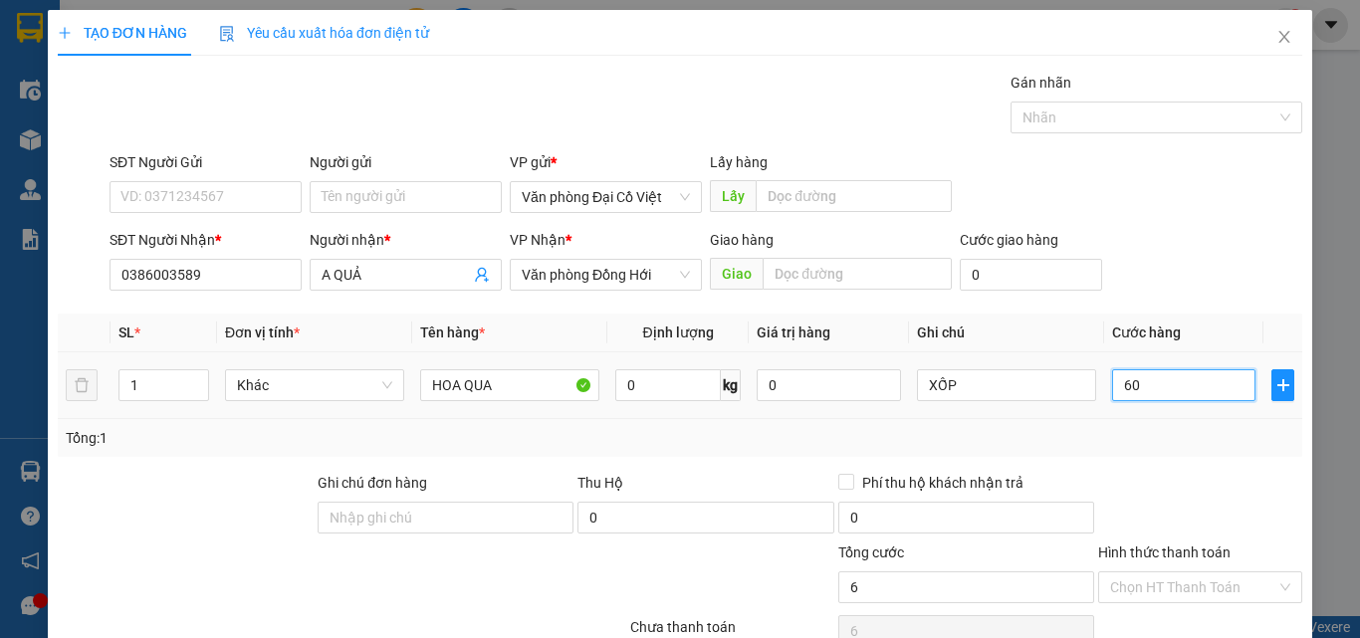
type input "60"
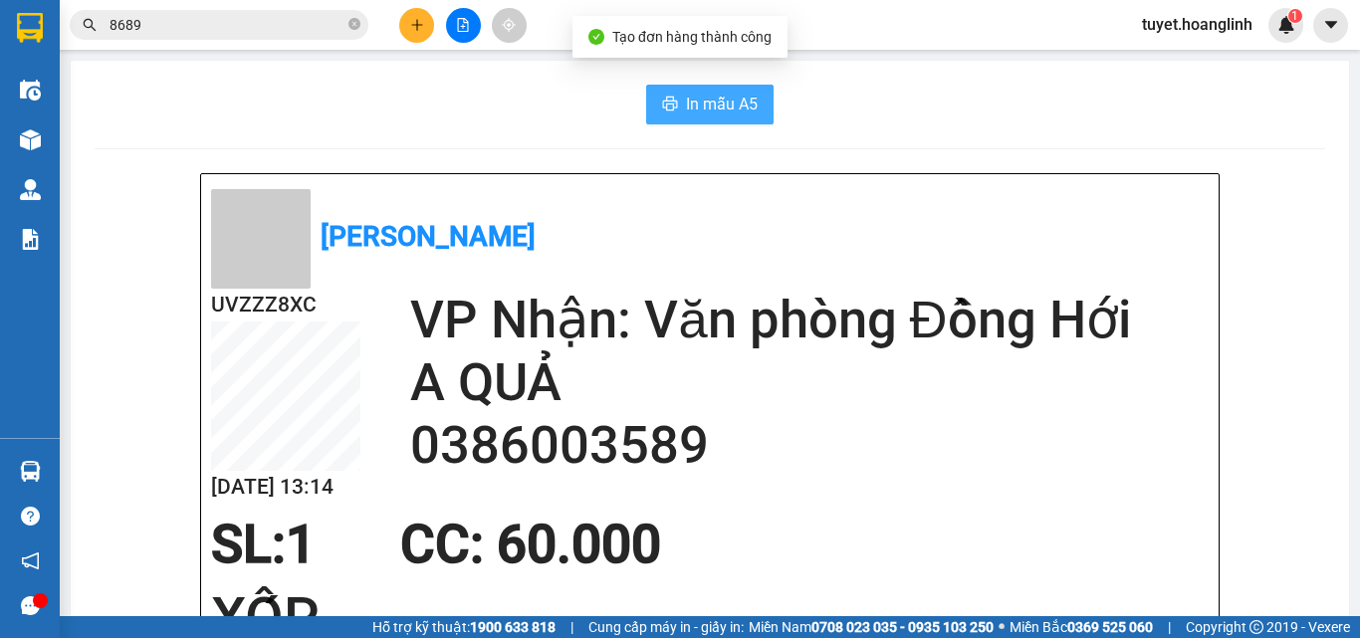
click at [710, 98] on span "In mẫu A5" at bounding box center [722, 104] width 72 height 25
